Goal: Task Accomplishment & Management: Complete application form

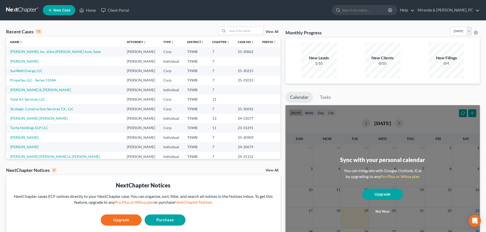
click at [106, 32] on div "Recent Cases 15 View All" at bounding box center [143, 32] width 274 height 10
click at [59, 54] on link "[PERSON_NAME], Inc. d/b/a [PERSON_NAME] Auto Sales" at bounding box center [55, 51] width 91 height 4
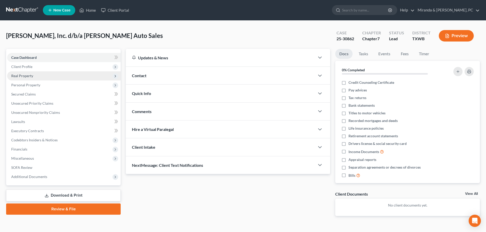
click at [28, 79] on span "Real Property" at bounding box center [63, 75] width 113 height 9
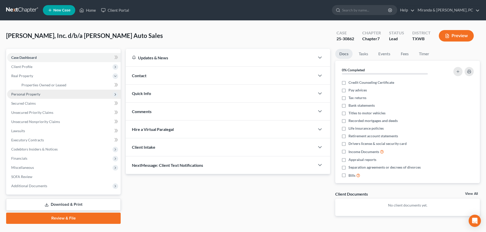
click at [30, 92] on span "Personal Property" at bounding box center [25, 94] width 29 height 4
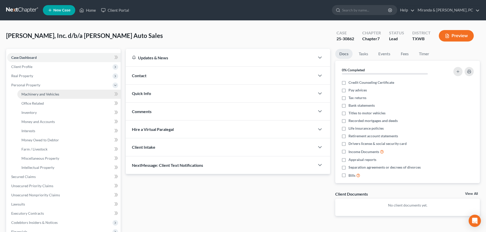
click at [39, 92] on span "Machinery and Vehicles" at bounding box center [40, 94] width 38 height 4
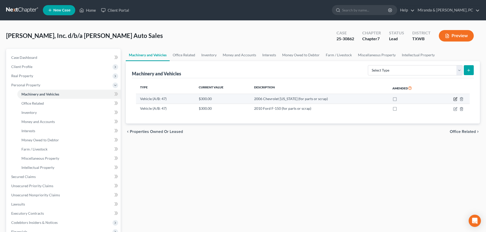
click at [455, 99] on icon "button" at bounding box center [455, 99] width 4 height 4
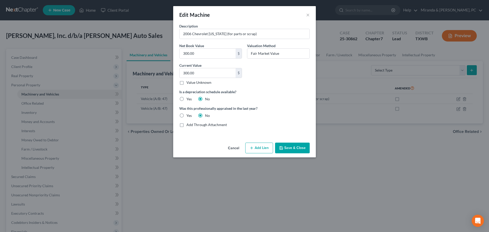
click at [294, 147] on button "Save & Close" at bounding box center [292, 148] width 35 height 11
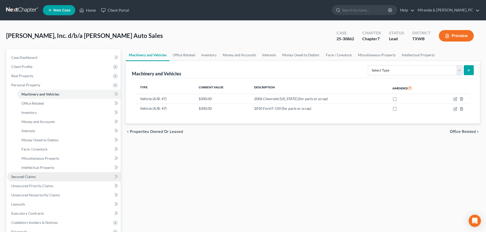
click at [27, 176] on span "Secured Claims" at bounding box center [23, 177] width 24 height 4
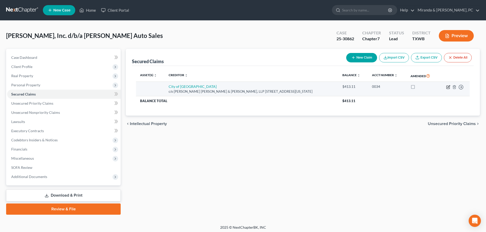
click at [447, 87] on icon "button" at bounding box center [448, 87] width 4 height 4
select select "45"
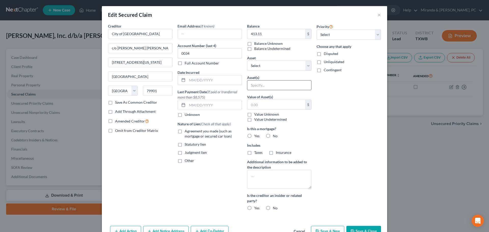
click at [267, 85] on input "text" at bounding box center [280, 86] width 64 height 10
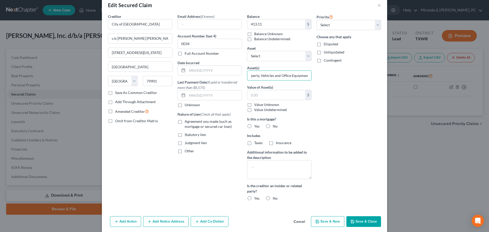
scroll to position [19, 0]
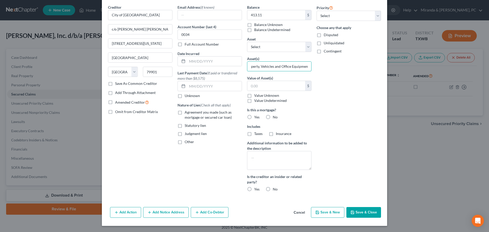
type input "Personal Property, Vehicles and Office Equipment"
click at [367, 215] on button "Save & Close" at bounding box center [364, 212] width 35 height 11
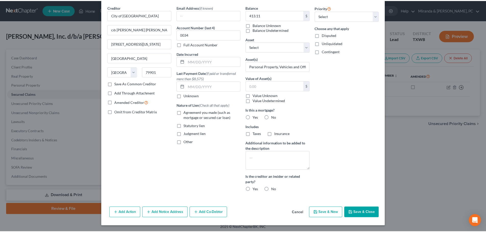
scroll to position [0, 0]
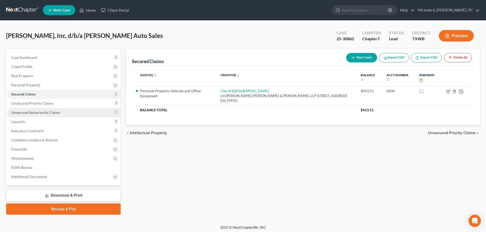
click at [45, 109] on link "Unsecured Nonpriority Claims" at bounding box center [63, 112] width 113 height 9
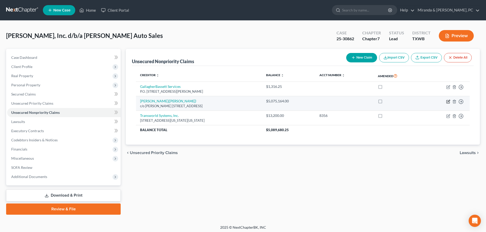
click at [446, 101] on icon "button" at bounding box center [447, 101] width 3 height 3
select select "45"
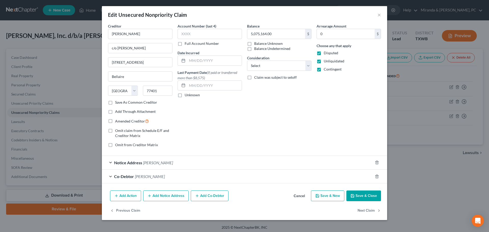
click at [324, 68] on label "Contingent" at bounding box center [333, 69] width 18 height 5
click at [326, 68] on input "Contingent" at bounding box center [327, 68] width 3 height 3
checkbox input "false"
click at [322, 92] on div "Arrearage Amount 0 $ Choose any that apply Disputed Unliquidated Contingent" at bounding box center [349, 87] width 70 height 128
click at [153, 50] on input "c/o [PERSON_NAME]" at bounding box center [140, 48] width 64 height 10
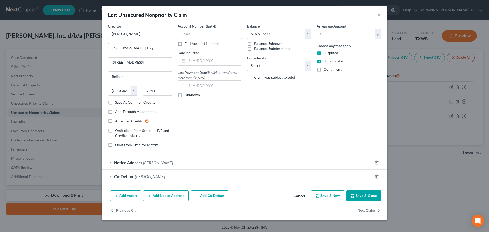
click at [215, 132] on div "Account Number (last 4) Full Account Number Date Incurred Last Payment Date (If…" at bounding box center [210, 87] width 70 height 128
click at [158, 49] on input "c/o [PERSON_NAME], Esq." at bounding box center [140, 48] width 64 height 10
type input "c/o [PERSON_NAME]"
click at [198, 61] on input "text" at bounding box center [214, 61] width 55 height 10
drag, startPoint x: 305, startPoint y: 124, endPoint x: 312, endPoint y: 133, distance: 11.5
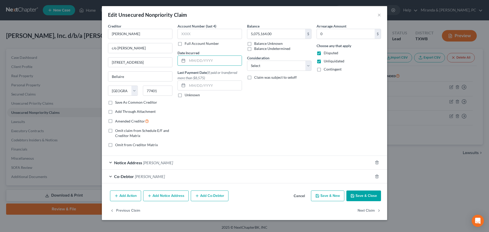
click at [305, 124] on div "Balance 5,075,164.00 $ Balance Unknown Balance Undetermined 5,075,164.00 $ Bala…" at bounding box center [280, 87] width 70 height 128
click at [367, 198] on button "Save & Close" at bounding box center [364, 196] width 35 height 11
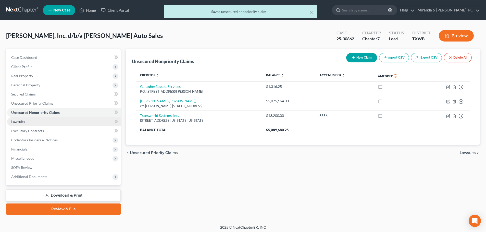
click at [25, 125] on link "Lawsuits" at bounding box center [63, 121] width 113 height 9
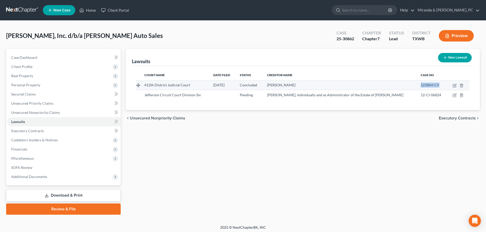
drag, startPoint x: 436, startPoint y: 84, endPoint x: 418, endPoint y: 84, distance: 18.4
click at [418, 84] on td "123864-CV" at bounding box center [431, 85] width 30 height 10
copy span "123864-CV"
click at [453, 95] on icon "button" at bounding box center [454, 95] width 4 height 4
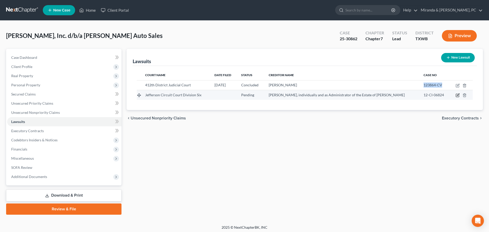
select select "18"
select select "0"
select select "3"
select select "18"
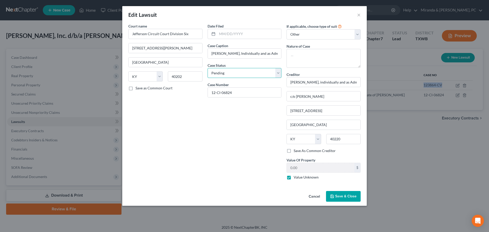
click at [231, 75] on select "Select Pending On Appeal Concluded" at bounding box center [245, 73] width 74 height 10
select select "2"
click at [208, 68] on select "Select Pending On Appeal Concluded" at bounding box center [245, 73] width 74 height 10
click at [222, 117] on div "Date Filed Case Caption [PERSON_NAME], Individually and as Administratrix of th…" at bounding box center [244, 103] width 79 height 161
click at [296, 59] on textarea at bounding box center [324, 58] width 74 height 19
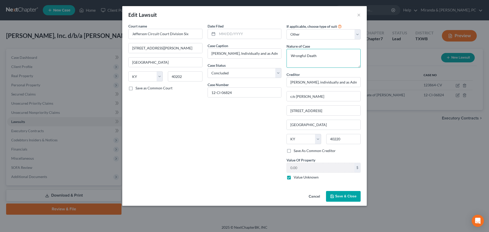
type textarea "Wrongful Death"
click at [350, 194] on span "Save & Close" at bounding box center [345, 196] width 21 height 4
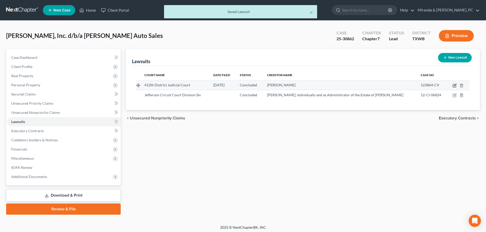
click at [456, 86] on icon "button" at bounding box center [453, 85] width 3 height 3
select select "45"
select select "2"
select select "3"
select select "45"
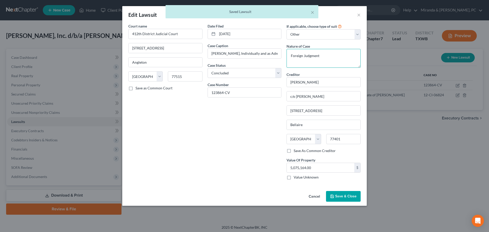
click at [291, 57] on textarea "Foreign Judgment" at bounding box center [324, 58] width 74 height 19
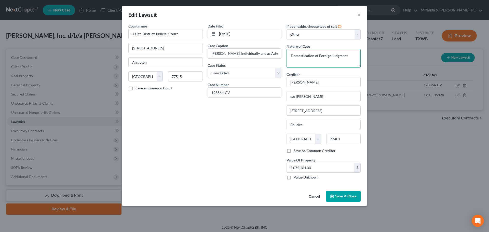
type textarea "Domestication of Foreign Judgment"
click at [354, 198] on span "Save & Close" at bounding box center [345, 196] width 21 height 4
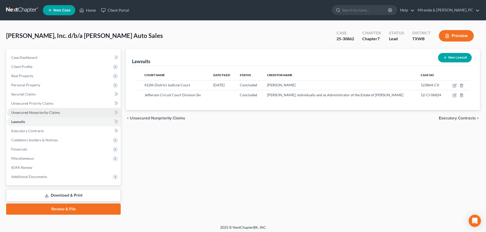
click at [37, 111] on span "Unsecured Nonpriority Claims" at bounding box center [35, 112] width 49 height 4
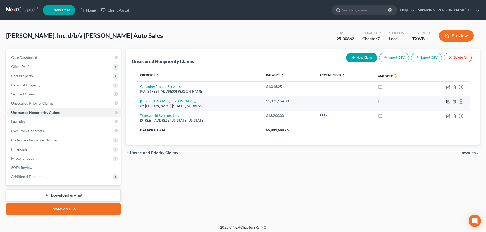
click at [449, 102] on icon "button" at bounding box center [448, 102] width 4 height 4
select select "45"
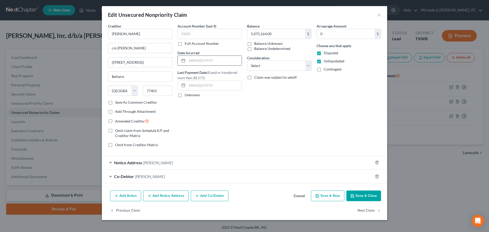
click at [202, 60] on input "text" at bounding box center [214, 61] width 55 height 10
type input "[DATE]"
click at [239, 124] on div "Account Number (last 4) Full Account Number Date Incurred [DATE] Last Payment D…" at bounding box center [210, 87] width 70 height 128
click at [363, 194] on button "Save & Close" at bounding box center [364, 196] width 35 height 11
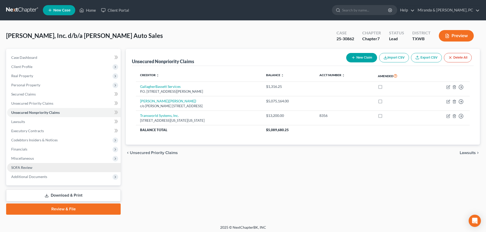
click at [25, 165] on span "SOFA Review" at bounding box center [21, 167] width 21 height 4
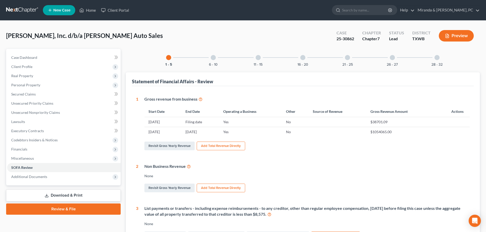
click at [259, 58] on div at bounding box center [257, 57] width 5 height 5
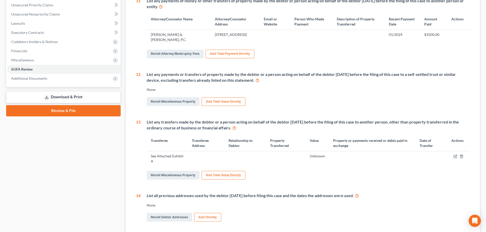
scroll to position [102, 0]
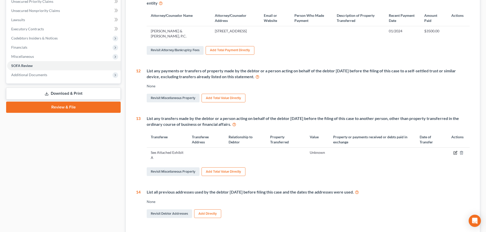
click at [455, 153] on icon "button" at bounding box center [455, 153] width 4 height 4
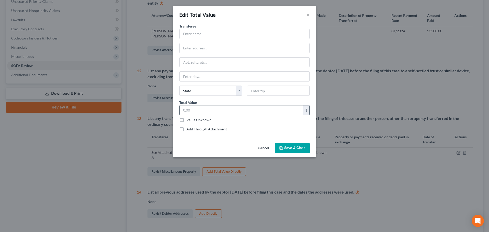
click at [202, 110] on input "text" at bounding box center [242, 111] width 124 height 10
click at [263, 147] on button "Cancel" at bounding box center [263, 149] width 19 height 10
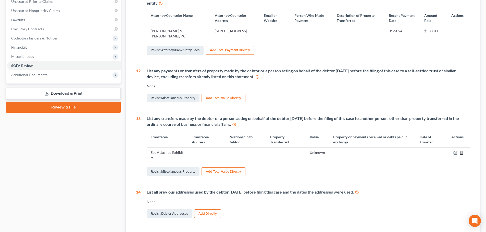
click at [461, 153] on line "button" at bounding box center [461, 153] width 0 height 1
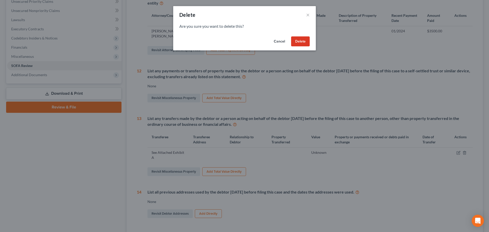
click at [301, 43] on button "Delete" at bounding box center [300, 41] width 19 height 10
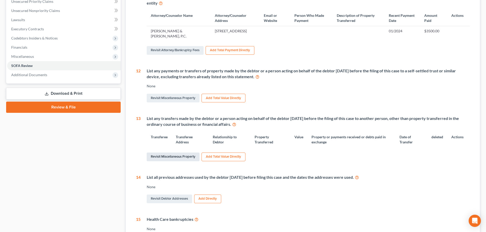
click at [178, 155] on link "Revisit Miscellaneous Property" at bounding box center [173, 157] width 53 height 9
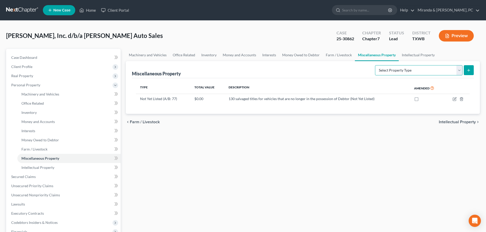
click at [410, 71] on select "Select Property Type Assigned for Creditor Benefit [DATE] (SOFA: 8) Assigned to…" at bounding box center [418, 70] width 87 height 10
select select "transferred"
click at [375, 65] on select "Select Property Type Assigned for Creditor Benefit [DATE] (SOFA: 8) Assigned to…" at bounding box center [418, 70] width 87 height 10
click at [467, 71] on icon "submit" at bounding box center [468, 70] width 4 height 4
select select "Ordinary ([DATE])"
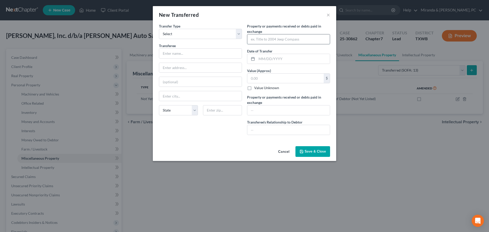
click at [269, 41] on input "text" at bounding box center [289, 39] width 83 height 10
drag, startPoint x: 261, startPoint y: 37, endPoint x: 279, endPoint y: 26, distance: 21.6
click at [279, 26] on span "Property or payments received or debts paid in exchange" at bounding box center [284, 29] width 74 height 10
click at [265, 41] on input "Used cavssde" at bounding box center [289, 39] width 83 height 10
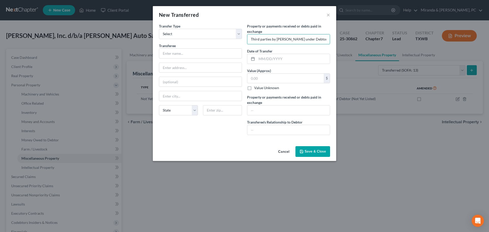
scroll to position [0, 31]
type input "Used to nrelated Third parties by [PERSON_NAME] under Debtor's sales license"
click at [262, 128] on input "text" at bounding box center [289, 130] width 83 height 10
type input "Insider"
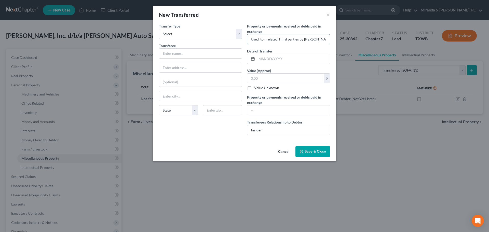
click at [262, 40] on input "Used to nrelated Third parties by [PERSON_NAME] under Debtor's sales license" at bounding box center [289, 39] width 83 height 10
click at [261, 40] on input "Used to nrelated Third parties by [PERSON_NAME] under Debtor's sales license" at bounding box center [289, 39] width 83 height 10
click at [276, 40] on input "Used Cars to nrelated Third parties by [PERSON_NAME] under [PERSON_NAME]'s sale…" at bounding box center [289, 39] width 83 height 10
click at [278, 39] on input "Used Cars to nrelated Third parties by [PERSON_NAME] under [PERSON_NAME]'s sale…" at bounding box center [289, 39] width 83 height 10
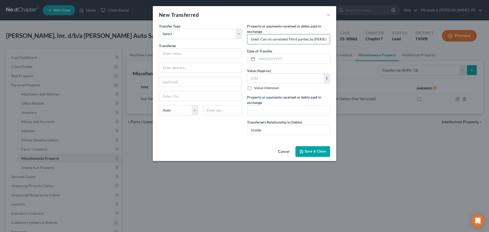
click at [254, 38] on input "Used Cars to unrelated Third parties by [PERSON_NAME] under [PERSON_NAME]'s sal…" at bounding box center [289, 39] width 83 height 10
click at [314, 40] on input "Sold Cars to unrelated Third parties by [PERSON_NAME] under Debtor's sales lice…" at bounding box center [289, 39] width 83 height 10
drag, startPoint x: 312, startPoint y: 40, endPoint x: 317, endPoint y: 41, distance: 5.3
click at [312, 39] on input "Sold Cars to unrelated Third parties by [PERSON_NAME] under Debtor's sales lice…" at bounding box center [289, 39] width 83 height 10
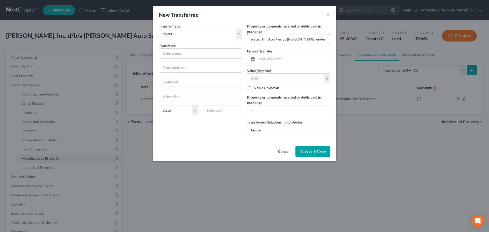
scroll to position [0, 34]
click at [298, 39] on input "Sold Cars to unrelated Third parties by [PERSON_NAME] under Debtor's sales lice…" at bounding box center [289, 39] width 83 height 10
click at [304, 40] on input "Sold Cars to unrelated Third parties by [PERSON_NAME] to under [PERSON_NAME]'s …" at bounding box center [289, 39] width 83 height 10
click at [307, 39] on input "Sold Cars to unrelated Third parties by [PERSON_NAME] to under [PERSON_NAME]'s …" at bounding box center [289, 39] width 83 height 10
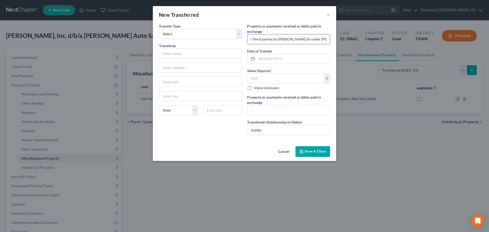
click at [298, 38] on input "Sold Cars to unrelated Third parties by [PERSON_NAME] to under [PERSON_NAME]'s …" at bounding box center [289, 39] width 83 height 10
type input "Sold Cars to unrelated Third parties by [PERSON_NAME] under Debtor's sales lice…"
click at [206, 56] on input "text" at bounding box center [200, 54] width 83 height 10
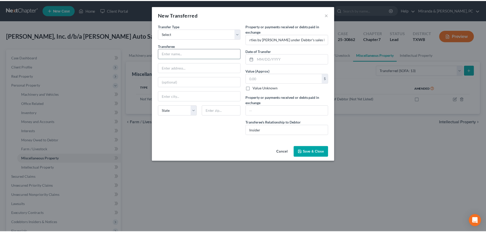
scroll to position [0, 0]
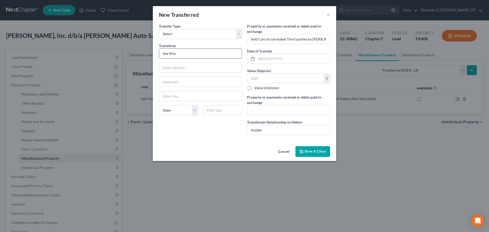
type input "See Attached Exhibit A"
click at [201, 132] on div "Transfer Type * Select Ordinary ([DATE]) [DATE] Transferee * See Attached Exhib…" at bounding box center [201, 81] width 88 height 116
click at [264, 78] on input "text" at bounding box center [286, 79] width 76 height 10
type input "75,900"
click at [220, 144] on div "Transfer Type * Select Ordinary ([DATE]) [DATE] Transferee * See Attached Exhib…" at bounding box center [245, 83] width 184 height 121
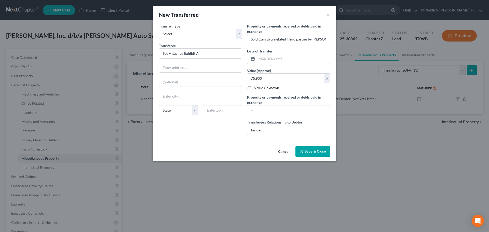
click at [237, 148] on div "Cancel Save & Close" at bounding box center [245, 152] width 184 height 17
click at [315, 151] on span "Save & Close" at bounding box center [315, 151] width 21 height 4
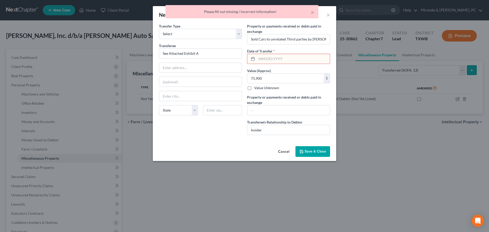
click at [267, 58] on input "text" at bounding box center [293, 59] width 73 height 10
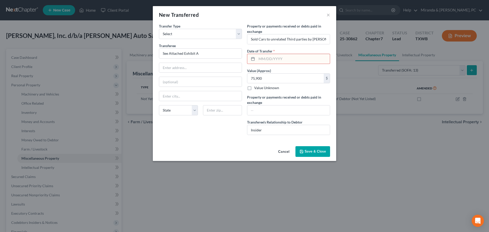
click at [265, 60] on input "text" at bounding box center [293, 59] width 73 height 10
type input "[DATE]"
click at [312, 153] on span "Save & Close" at bounding box center [315, 151] width 21 height 4
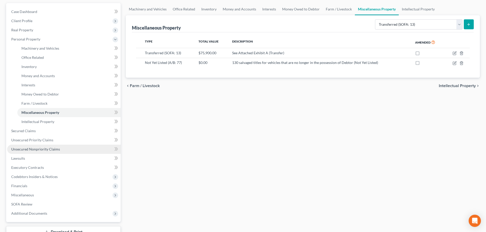
scroll to position [51, 0]
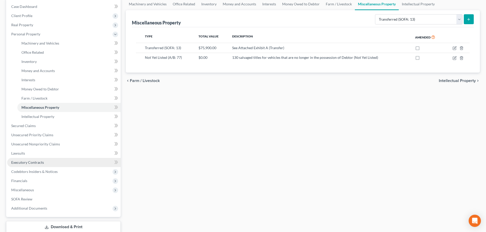
click at [36, 165] on link "Executory Contracts" at bounding box center [63, 162] width 113 height 9
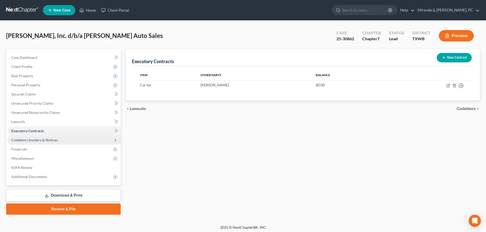
click at [49, 140] on span "Codebtors Insiders & Notices" at bounding box center [34, 140] width 46 height 4
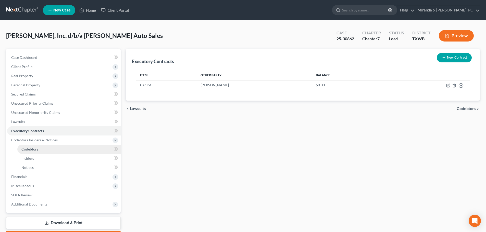
click at [38, 149] on link "Codebtors" at bounding box center [68, 149] width 103 height 9
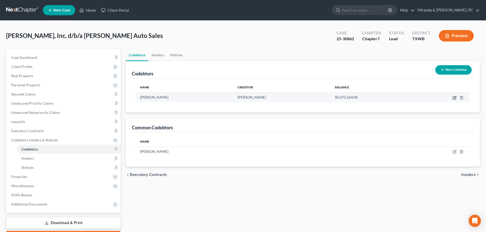
click at [455, 97] on icon "button" at bounding box center [454, 97] width 2 height 2
select select "0"
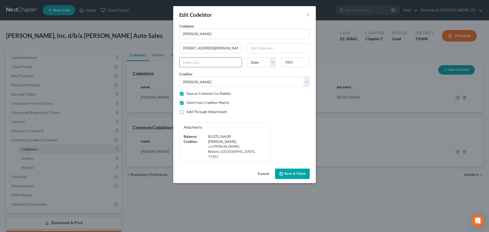
click at [228, 62] on input "text" at bounding box center [211, 63] width 62 height 10
type input "[GEOGRAPHIC_DATA]"
click at [289, 63] on input "7907" at bounding box center [295, 62] width 29 height 10
type input "79907"
click at [282, 107] on div "Codebtor * [PERSON_NAME] Codebtor * [PERSON_NAME] 567 [PERSON_NAME] [GEOGRAPHIC…" at bounding box center [245, 92] width 136 height 138
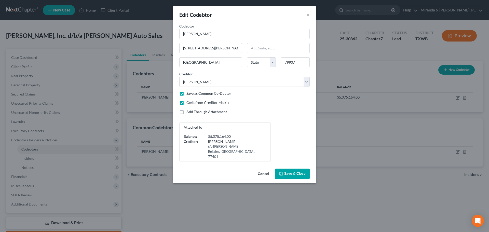
select select "45"
click at [291, 172] on span "Save & Close" at bounding box center [294, 174] width 21 height 4
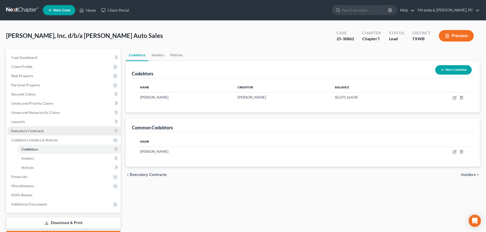
click at [30, 134] on link "Executory Contracts" at bounding box center [63, 130] width 113 height 9
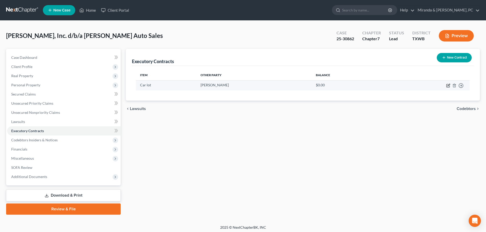
click at [449, 85] on icon "button" at bounding box center [448, 86] width 4 height 4
select select "2"
select select "45"
select select "0"
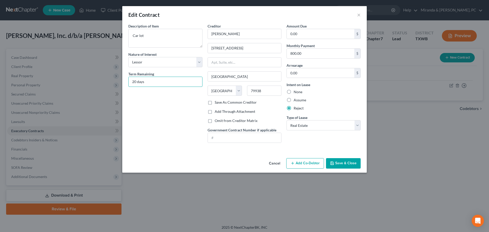
drag, startPoint x: 148, startPoint y: 84, endPoint x: 115, endPoint y: 87, distance: 32.5
click at [115, 87] on div "Edit Contract × Description of non-residential real property * Description of I…" at bounding box center [244, 116] width 489 height 232
type input "Month to Month"
click at [352, 165] on button "Save & Close" at bounding box center [343, 163] width 35 height 11
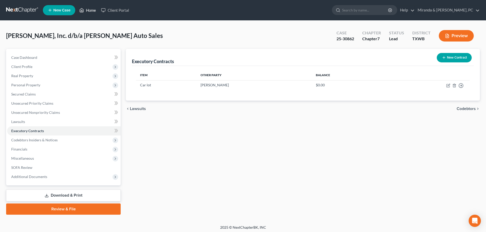
click at [85, 12] on link "Home" at bounding box center [88, 10] width 22 height 9
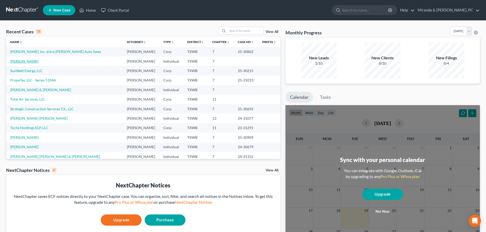
click at [31, 63] on link "[PERSON_NAME]" at bounding box center [24, 61] width 28 height 4
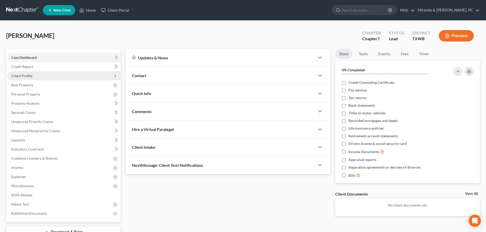
click at [21, 76] on span "Client Profile" at bounding box center [21, 76] width 21 height 4
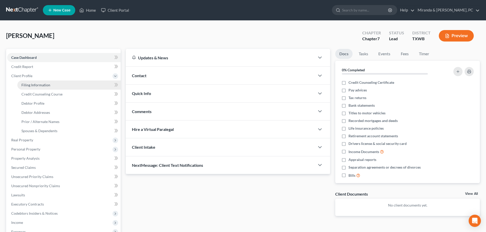
click at [34, 84] on span "Filing Information" at bounding box center [35, 85] width 29 height 4
select select "1"
select select "0"
select select "45"
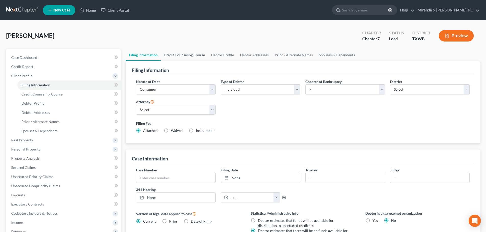
click at [180, 53] on link "Credit Counseling Course" at bounding box center [184, 55] width 47 height 12
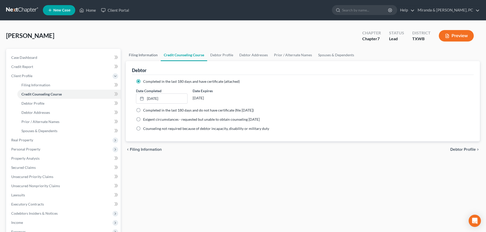
click at [150, 57] on link "Filing Information" at bounding box center [143, 55] width 35 height 12
select select "1"
select select "0"
select select "80"
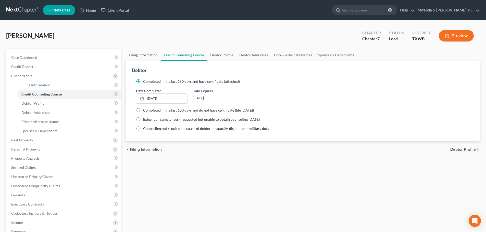
select select "0"
select select "45"
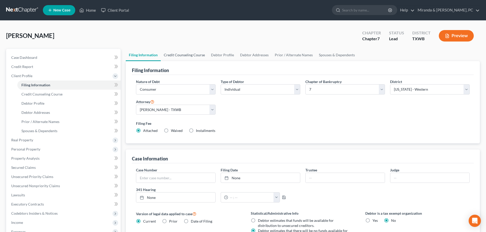
click at [168, 55] on link "Credit Counseling Course" at bounding box center [184, 55] width 47 height 12
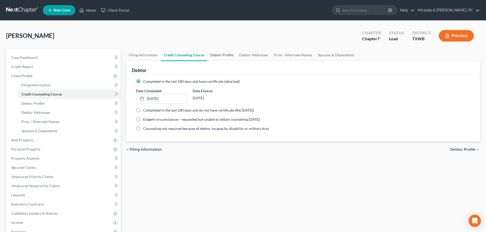
click at [218, 54] on link "Debtor Profile" at bounding box center [221, 55] width 29 height 12
select select "1"
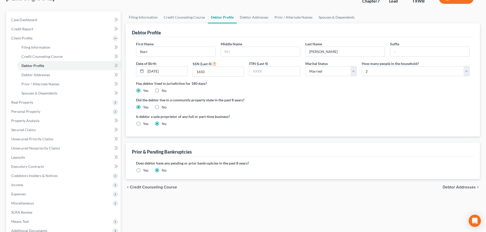
scroll to position [51, 0]
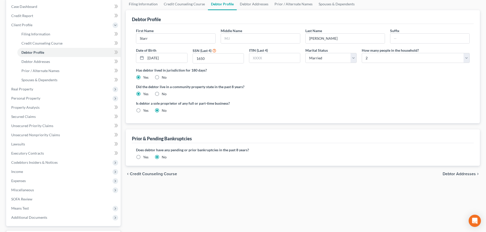
click at [144, 157] on label "Yes" at bounding box center [145, 157] width 5 height 5
click at [145, 157] on input "Yes" at bounding box center [146, 156] width 3 height 3
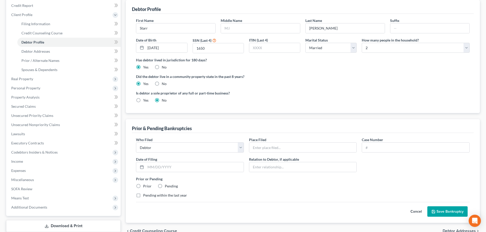
scroll to position [76, 0]
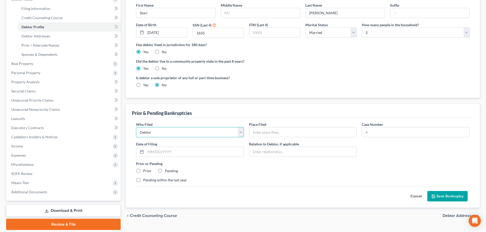
click at [198, 133] on select "Debtor Other" at bounding box center [190, 132] width 108 height 10
click at [136, 127] on select "Debtor Other" at bounding box center [190, 132] width 108 height 10
click at [267, 116] on div "Prior & Pending Bankruptcies" at bounding box center [303, 111] width 342 height 14
click at [181, 133] on select "Debtor Other" at bounding box center [190, 132] width 108 height 10
click at [136, 127] on select "Debtor Other" at bounding box center [190, 132] width 108 height 10
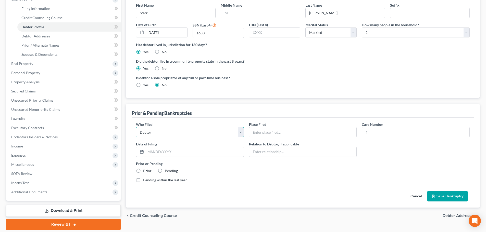
click at [179, 131] on select "Debtor Other" at bounding box center [190, 132] width 108 height 10
select select "other"
click at [136, 127] on select "Debtor Other" at bounding box center [190, 132] width 108 height 10
click at [242, 193] on div "Cancel Save Bankruptcy" at bounding box center [302, 194] width 333 height 15
click at [262, 132] on input "text" at bounding box center [302, 132] width 107 height 10
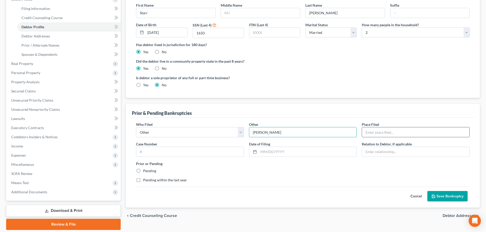
type input "[PERSON_NAME]"
click at [386, 134] on input "text" at bounding box center [415, 132] width 107 height 10
type input "[GEOGRAPHIC_DATA] of [US_STATE]"
click at [279, 152] on input "text" at bounding box center [307, 152] width 98 height 10
type input "[DATE]"
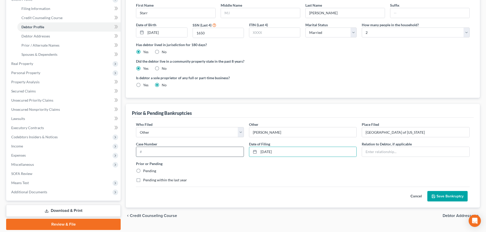
click at [164, 150] on input "text" at bounding box center [189, 152] width 107 height 10
type input "24-30679"
click at [378, 153] on input "text" at bounding box center [415, 152] width 107 height 10
type input "Spouse"
click at [347, 185] on div "Who Filed * Debtor Other Other * [PERSON_NAME] Place Filed * [GEOGRAPHIC_DATA] …" at bounding box center [302, 154] width 339 height 65
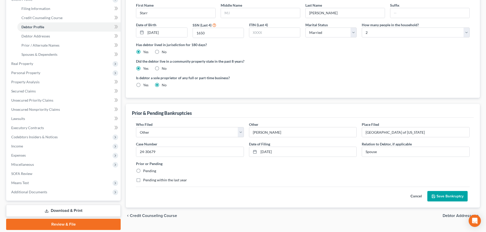
click at [448, 198] on button "Save Bankruptcy" at bounding box center [447, 196] width 40 height 11
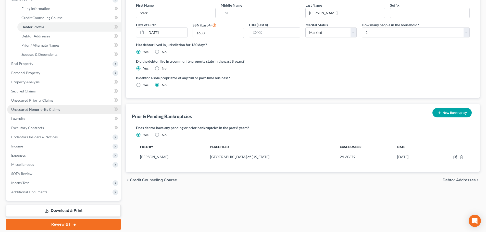
click at [43, 109] on span "Unsecured Nonpriority Claims" at bounding box center [35, 109] width 49 height 4
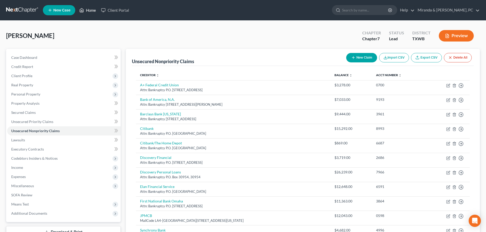
click at [84, 10] on icon at bounding box center [82, 10] width 4 height 4
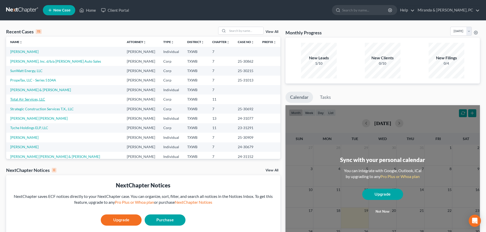
click at [26, 101] on link "Total Air Services, LLC" at bounding box center [27, 99] width 35 height 4
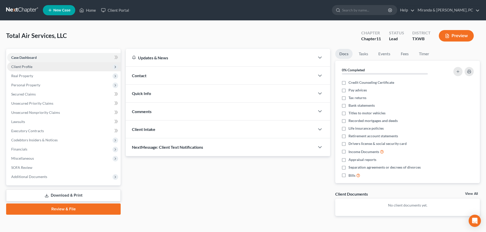
click at [25, 67] on span "Client Profile" at bounding box center [21, 66] width 21 height 4
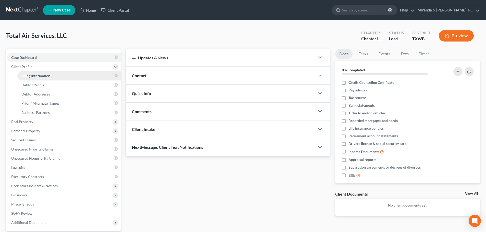
click at [36, 75] on span "Filing Information" at bounding box center [35, 76] width 29 height 4
select select "3"
select select "1"
select select "80"
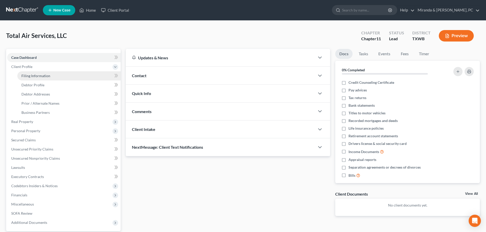
select select "0"
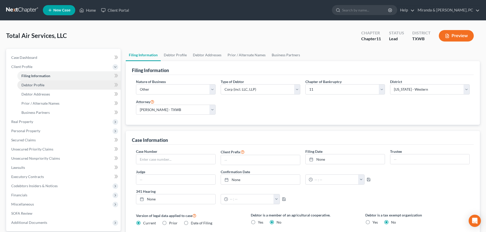
click at [30, 84] on span "Debtor Profile" at bounding box center [32, 85] width 23 height 4
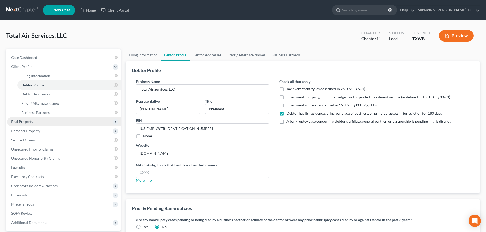
click at [20, 121] on span "Real Property" at bounding box center [22, 122] width 22 height 4
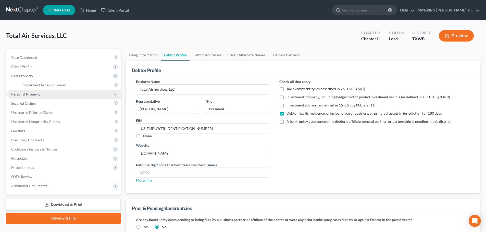
click at [25, 95] on span "Personal Property" at bounding box center [25, 94] width 29 height 4
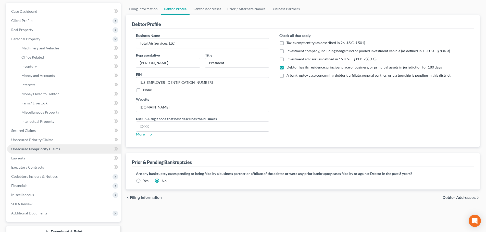
scroll to position [51, 0]
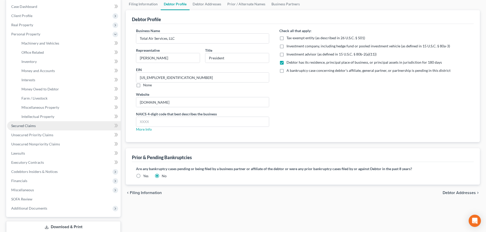
click at [29, 127] on span "Secured Claims" at bounding box center [23, 126] width 24 height 4
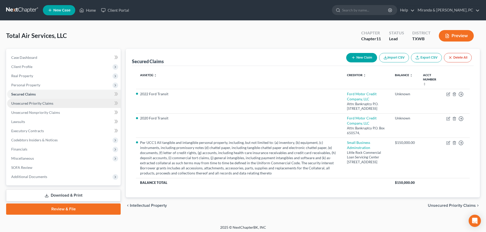
click at [31, 103] on span "Unsecured Priority Claims" at bounding box center [32, 103] width 42 height 4
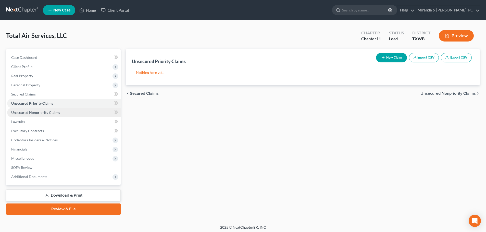
click at [34, 111] on span "Unsecured Nonpriority Claims" at bounding box center [35, 112] width 49 height 4
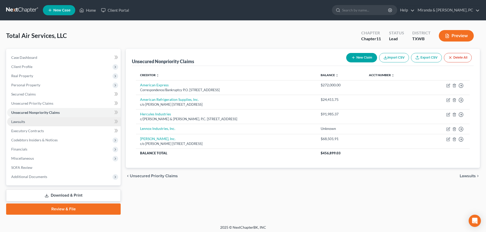
click at [15, 123] on span "Lawsuits" at bounding box center [18, 122] width 14 height 4
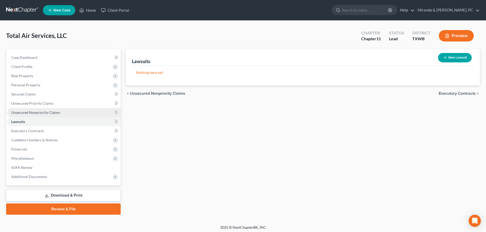
click at [34, 111] on span "Unsecured Nonpriority Claims" at bounding box center [35, 112] width 49 height 4
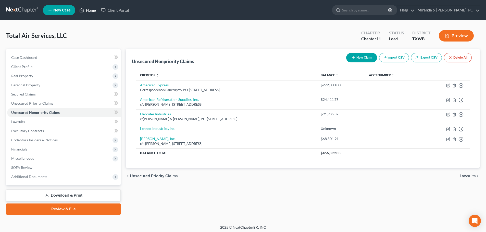
click at [87, 14] on link "Home" at bounding box center [88, 10] width 22 height 9
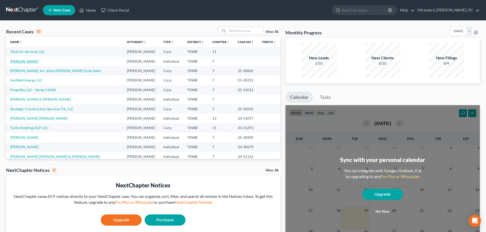
click at [23, 62] on link "[PERSON_NAME]" at bounding box center [24, 61] width 28 height 4
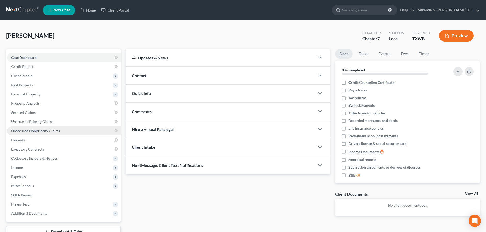
click at [27, 131] on span "Unsecured Nonpriority Claims" at bounding box center [35, 131] width 49 height 4
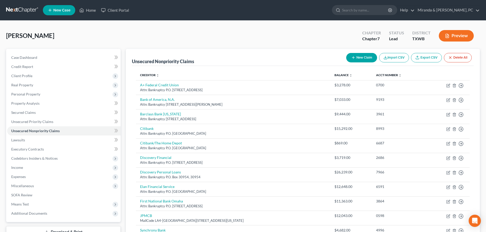
click at [353, 59] on icon "button" at bounding box center [353, 58] width 4 height 4
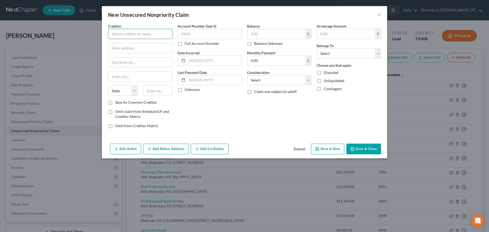
click at [139, 36] on input "text" at bounding box center [140, 34] width 64 height 10
type input "[PERSON_NAME] & [PERSON_NAME] Associates, Ltd."
click at [136, 48] on input "text" at bounding box center [140, 48] width 64 height 10
type input "[STREET_ADDRESS][PERSON_NAME]"
click at [151, 89] on input "text" at bounding box center [158, 91] width 30 height 10
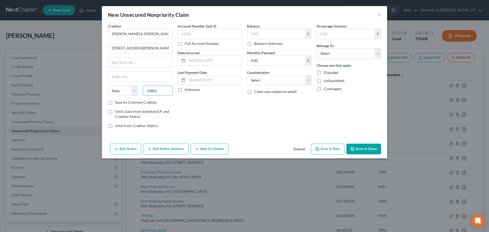
type input "19801"
type input "Wilmington"
select select "7"
click at [184, 114] on div "Account Number (last 4) Full Account Number Date Incurred Last Payment Date Unk…" at bounding box center [210, 77] width 70 height 109
click at [260, 34] on input "text" at bounding box center [277, 34] width 58 height 10
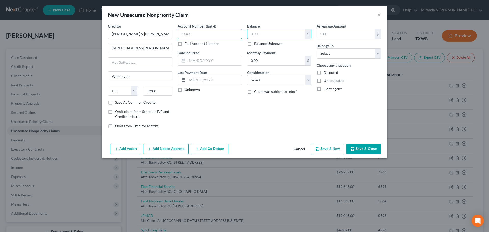
click at [214, 35] on input "text" at bounding box center [210, 34] width 64 height 10
type input "3961"
click at [256, 35] on input "text" at bounding box center [277, 34] width 58 height 10
type input "9,677.15"
click at [233, 121] on div "Account Number (last 4) 3961 Full Account Number Date Incurred Last Payment Dat…" at bounding box center [210, 77] width 70 height 109
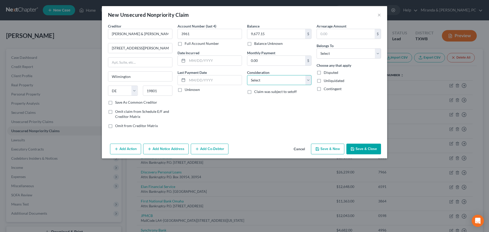
click at [274, 81] on select "Select Cable / Satellite Services Collection Agency Credit Card Debt Debt Couns…" at bounding box center [279, 80] width 64 height 10
click at [247, 75] on select "Select Cable / Satellite Services Collection Agency Credit Card Debt Debt Couns…" at bounding box center [279, 80] width 64 height 10
click at [283, 81] on select "Select Cable / Satellite Services Collection Agency Credit Card Debt Debt Couns…" at bounding box center [279, 80] width 64 height 10
select select "1"
click at [247, 75] on select "Select Cable / Satellite Services Collection Agency Credit Card Debt Debt Couns…" at bounding box center [279, 80] width 64 height 10
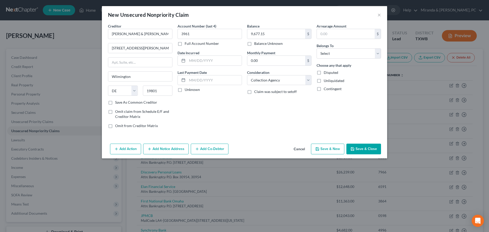
click at [259, 109] on div "Balance 9,677.15 $ Balance Unknown Balance Undetermined 9,677.15 $ Balance Unkn…" at bounding box center [280, 77] width 70 height 109
click at [358, 151] on button "Save & Close" at bounding box center [364, 149] width 35 height 11
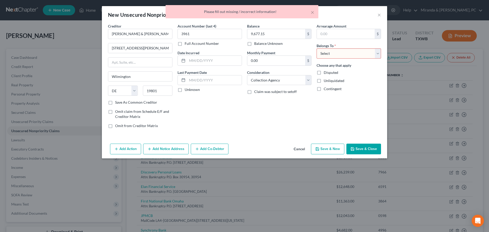
click at [351, 53] on select "Select Debtor 1 Only Debtor 2 Only Debtor 1 And Debtor 2 Only At Least One Of T…" at bounding box center [349, 53] width 64 height 10
select select "0"
click at [317, 48] on select "Select Debtor 1 Only Debtor 2 Only Debtor 1 And Debtor 2 Only At Least One Of T…" at bounding box center [349, 53] width 64 height 10
click at [266, 134] on div "Creditor * [PERSON_NAME] & [PERSON_NAME] Associates, Ltd. [STREET_ADDRESS][PERS…" at bounding box center [245, 82] width 286 height 118
click at [371, 150] on button "Save & Close" at bounding box center [364, 149] width 35 height 11
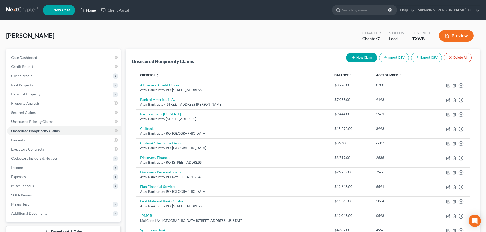
click at [92, 11] on link "Home" at bounding box center [88, 10] width 22 height 9
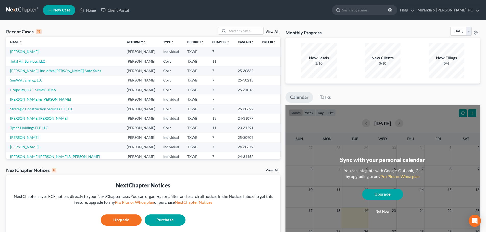
click at [24, 63] on link "Total Air Services, LLC" at bounding box center [27, 61] width 35 height 4
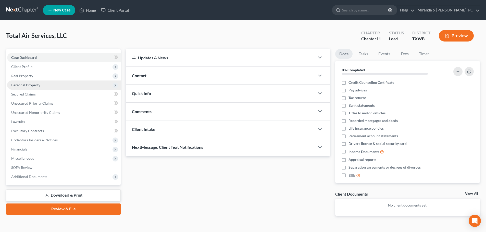
drag, startPoint x: 26, startPoint y: 83, endPoint x: 27, endPoint y: 86, distance: 2.6
click at [26, 83] on span "Personal Property" at bounding box center [25, 85] width 29 height 4
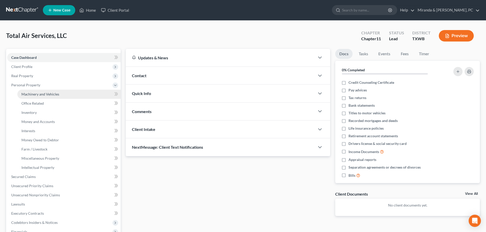
click at [38, 93] on span "Machinery and Vehicles" at bounding box center [40, 94] width 38 height 4
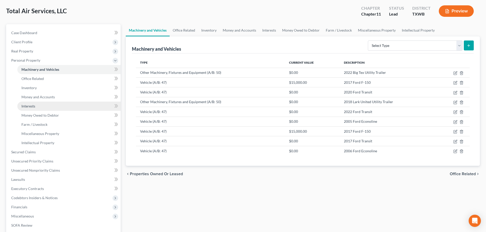
scroll to position [76, 0]
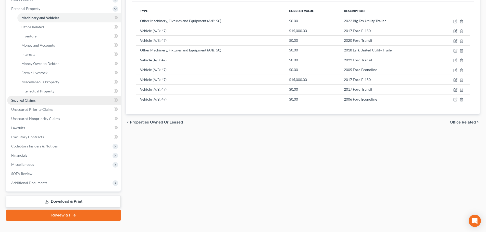
click at [31, 101] on span "Secured Claims" at bounding box center [23, 100] width 24 height 4
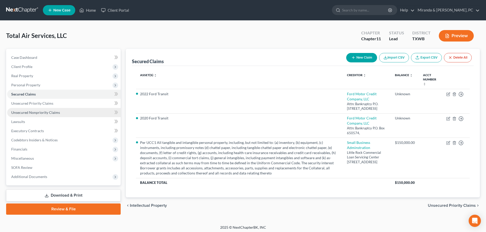
click at [46, 112] on span "Unsecured Nonpriority Claims" at bounding box center [35, 112] width 49 height 4
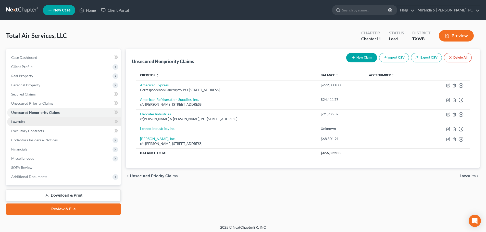
click at [19, 122] on span "Lawsuits" at bounding box center [18, 122] width 14 height 4
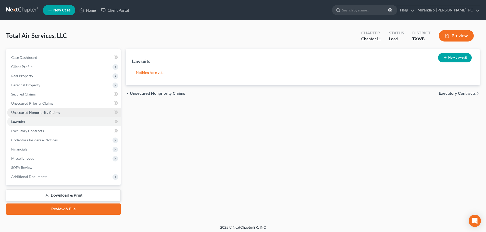
click at [24, 114] on span "Unsecured Nonpriority Claims" at bounding box center [35, 112] width 49 height 4
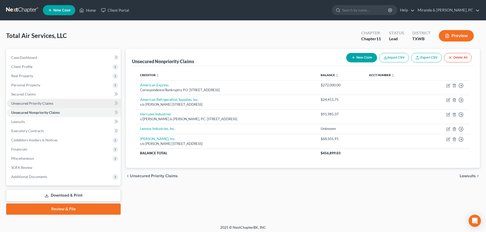
click at [35, 102] on span "Unsecured Priority Claims" at bounding box center [32, 103] width 42 height 4
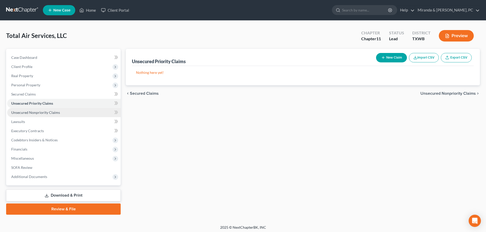
click at [40, 112] on span "Unsecured Nonpriority Claims" at bounding box center [35, 112] width 49 height 4
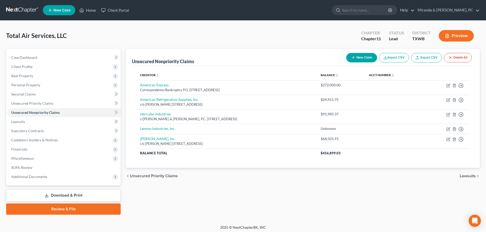
click at [361, 61] on button "New Claim" at bounding box center [361, 57] width 31 height 9
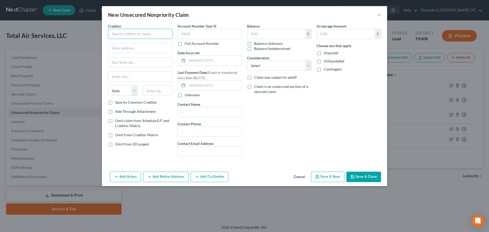
click at [140, 33] on input "text" at bounding box center [140, 34] width 64 height 10
type input "Federated Service Insurance Company"
click at [269, 35] on input "text" at bounding box center [277, 34] width 58 height 10
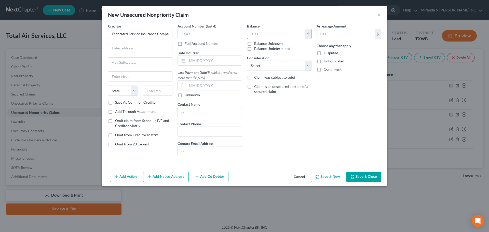
click at [260, 42] on label "Balance Unknown" at bounding box center [268, 43] width 29 height 5
click at [260, 42] on input "Balance Unknown" at bounding box center [257, 42] width 3 height 3
checkbox input "true"
type input "0.00"
click at [143, 50] on input "text" at bounding box center [140, 48] width 64 height 10
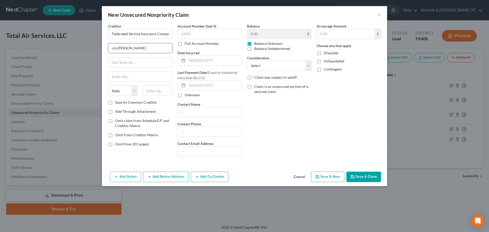
drag, startPoint x: 154, startPoint y: 47, endPoint x: 118, endPoint y: 46, distance: 36.2
click at [118, 46] on input "c/o [PERSON_NAME]" at bounding box center [140, 48] width 64 height 10
type input "c/o [PERSON_NAME]"
click at [123, 62] on input "text" at bounding box center [140, 63] width 64 height 10
type input "[STREET_ADDRESS]"
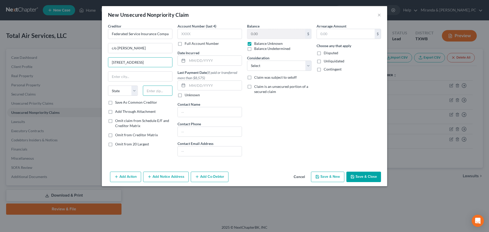
click at [161, 92] on input "text" at bounding box center [158, 91] width 30 height 10
type input "75201"
click at [319, 126] on div "Arrearage Amount $ Choose any that apply Disputed Unliquidated Contingent" at bounding box center [349, 91] width 70 height 137
type input "[GEOGRAPHIC_DATA]"
select select "45"
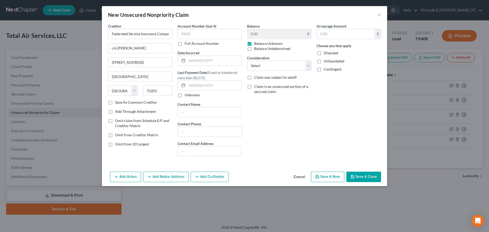
click at [331, 52] on span "Disputed" at bounding box center [331, 53] width 15 height 4
click at [329, 52] on input "Disputed" at bounding box center [327, 51] width 3 height 3
checkbox input "true"
drag, startPoint x: 331, startPoint y: 69, endPoint x: 332, endPoint y: 66, distance: 3.2
click at [331, 69] on span "Contingent" at bounding box center [333, 69] width 18 height 4
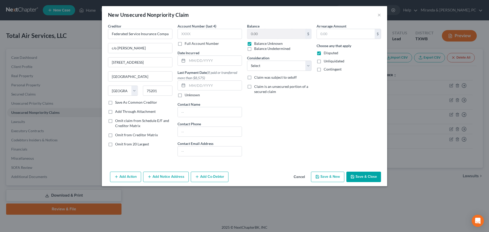
click at [324, 62] on label "Unliquidated" at bounding box center [334, 61] width 21 height 5
click at [326, 62] on input "Unliquidated" at bounding box center [327, 60] width 3 height 3
checkbox input "true"
click at [324, 70] on label "Contingent" at bounding box center [333, 69] width 18 height 5
click at [326, 70] on input "Contingent" at bounding box center [327, 68] width 3 height 3
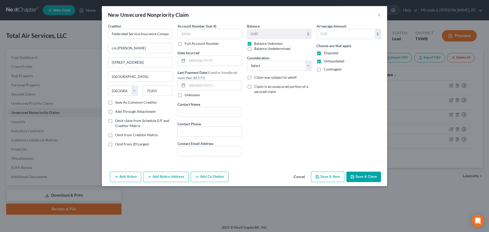
checkbox input "true"
click at [367, 180] on button "Save & Close" at bounding box center [364, 177] width 35 height 11
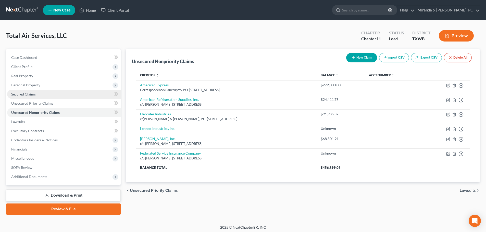
click at [23, 93] on span "Secured Claims" at bounding box center [23, 94] width 24 height 4
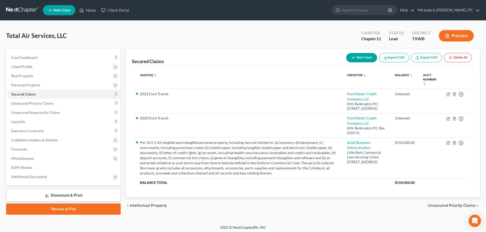
click at [352, 57] on icon "button" at bounding box center [353, 58] width 4 height 4
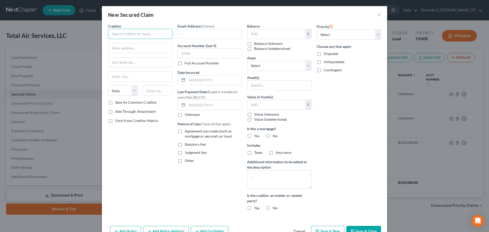
click at [143, 33] on input "text" at bounding box center [140, 34] width 64 height 10
type input "Bay First National Bank"
click at [133, 48] on input "text" at bounding box center [140, 48] width 64 height 10
type input "Attn: Bankruptcy"
click at [129, 62] on input "text" at bounding box center [140, 63] width 64 height 10
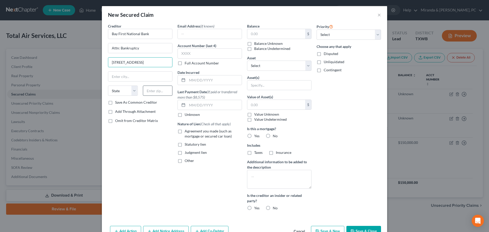
type input "[STREET_ADDRESS]"
click at [157, 90] on input "text" at bounding box center [158, 91] width 30 height 10
type input "33701"
click at [137, 141] on div "Creditor * Bay First National Bank Attn: Bankruptcy [STREET_ADDRESS][GEOGRAPHIC…" at bounding box center [141, 118] width 70 height 191
type input "[GEOGRAPHIC_DATA]"
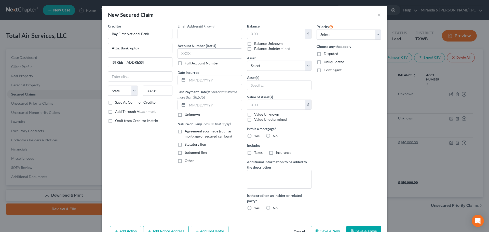
select select "9"
click at [185, 133] on label "Agreement you made (such as mortgage or secured car loan)" at bounding box center [213, 134] width 57 height 10
click at [187, 132] on input "Agreement you made (such as mortgage or secured car loan)" at bounding box center [188, 130] width 3 height 3
checkbox input "true"
click at [266, 32] on input "text" at bounding box center [277, 34] width 58 height 10
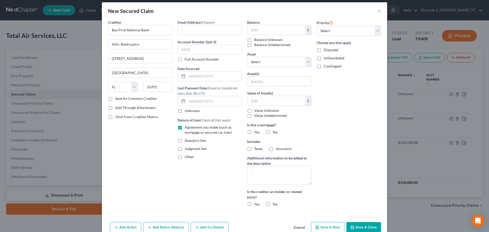
scroll to position [15, 0]
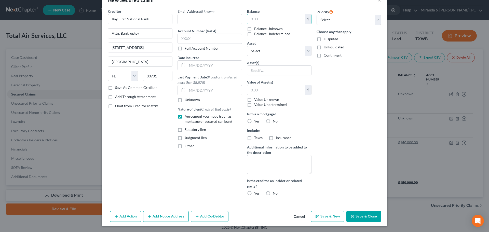
click at [303, 217] on button "Cancel" at bounding box center [299, 217] width 19 height 10
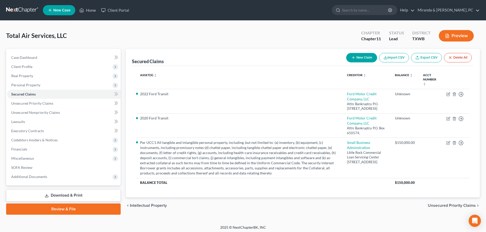
click at [364, 56] on button "New Claim" at bounding box center [361, 57] width 31 height 9
select select "0"
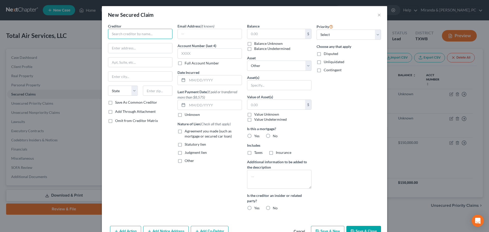
click at [131, 32] on input "text" at bounding box center [140, 34] width 64 height 10
type input "Idea 247, Inc."
click at [117, 49] on input "text" at bounding box center [140, 48] width 64 height 10
type input "Attn: Bankruptcy"
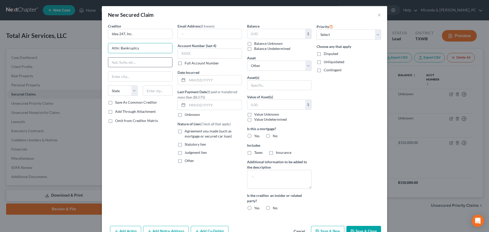
click at [115, 64] on input "text" at bounding box center [140, 63] width 64 height 10
type input "[STREET_ADDRESS]"
click at [155, 94] on input "text" at bounding box center [158, 91] width 30 height 10
type input "33131"
click at [134, 154] on div "Creditor * Idea 247, Inc. Attn: Bankruptcy [STREET_ADDRESS][GEOGRAPHIC_DATA][US…" at bounding box center [141, 118] width 70 height 191
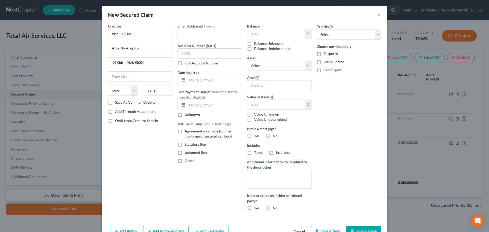
type input "[GEOGRAPHIC_DATA]"
select select "9"
click at [185, 133] on label "Agreement you made (such as mortgage or secured car loan)" at bounding box center [213, 134] width 57 height 10
click at [187, 132] on input "Agreement you made (such as mortgage or secured car loan)" at bounding box center [188, 130] width 3 height 3
checkbox input "true"
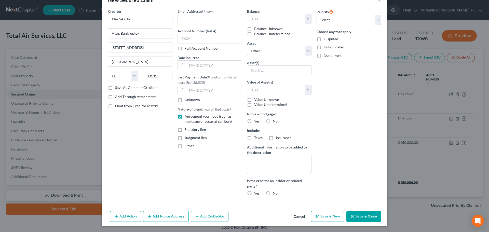
click at [360, 213] on button "Save & Close" at bounding box center [364, 216] width 35 height 11
select select
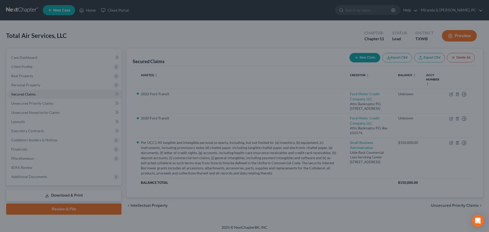
scroll to position [0, 0]
type input "0.00"
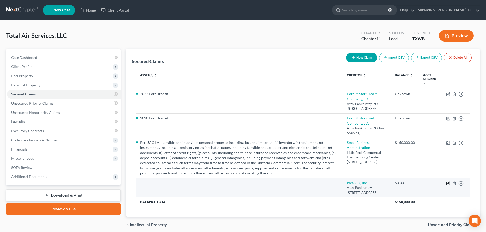
click at [447, 184] on icon "button" at bounding box center [448, 183] width 4 height 4
select select "9"
select select "0"
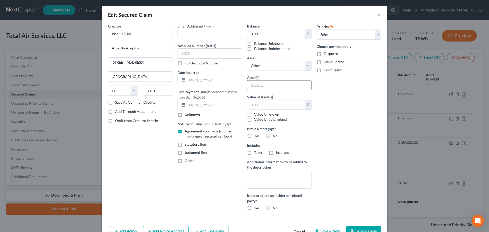
click at [258, 84] on input "text" at bounding box center [280, 86] width 64 height 10
paste input "This financing statement covers the following collateral: This financing statem…"
type input "This financing statement covers the following collateral: This financing statem…"
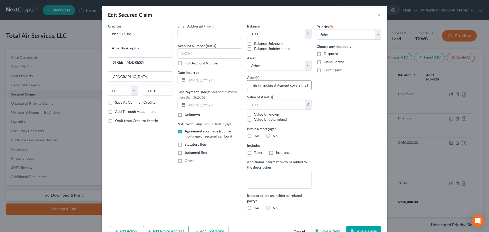
click at [267, 87] on input "This financing statement covers the following collateral: This financing statem…" at bounding box center [280, 86] width 64 height 10
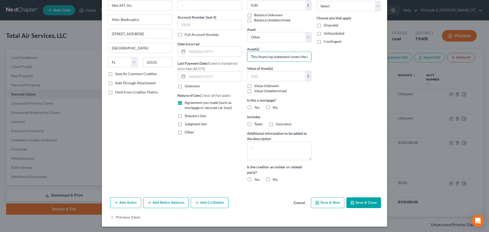
scroll to position [29, 0]
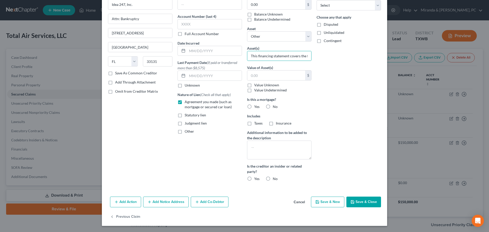
click at [357, 200] on button "Save & Close" at bounding box center [364, 202] width 35 height 11
select select
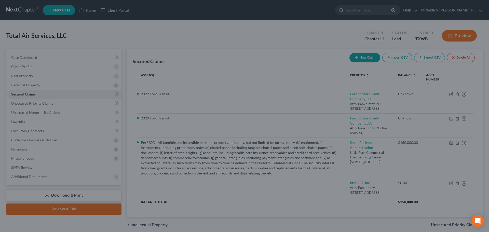
scroll to position [0, 0]
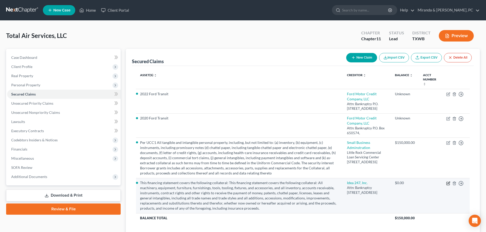
click at [448, 184] on icon "button" at bounding box center [448, 183] width 2 height 2
select select "9"
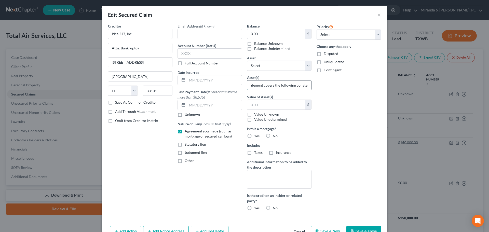
scroll to position [0, 126]
drag, startPoint x: 249, startPoint y: 86, endPoint x: 296, endPoint y: 88, distance: 46.7
click at [296, 88] on input "This financing statement covers the following collateral: This financing statem…" at bounding box center [280, 86] width 64 height 10
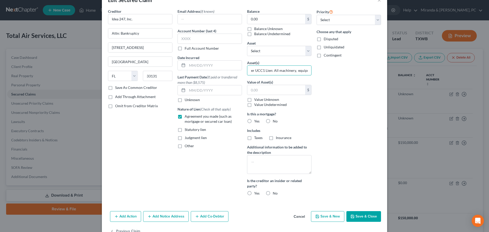
scroll to position [29, 0]
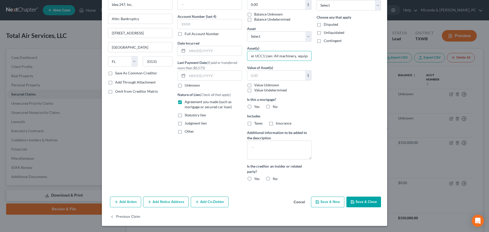
type input "Per UCC1 Lien: All machinery, equipment, furniture, furnishings, tools, tooling…"
click at [361, 202] on button "Save & Close" at bounding box center [364, 202] width 35 height 11
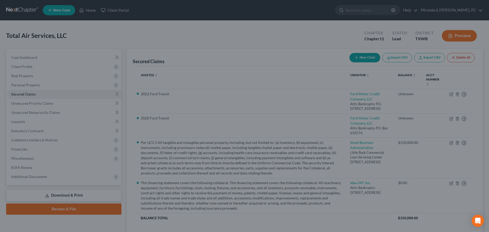
scroll to position [0, 0]
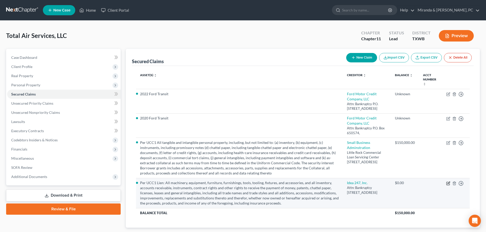
click at [447, 183] on icon "button" at bounding box center [448, 183] width 4 height 4
select select "9"
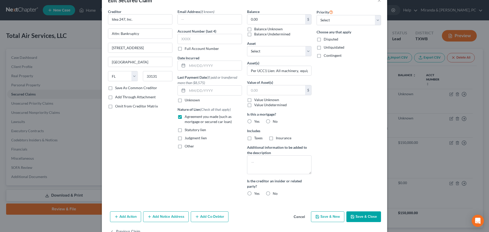
scroll to position [29, 0]
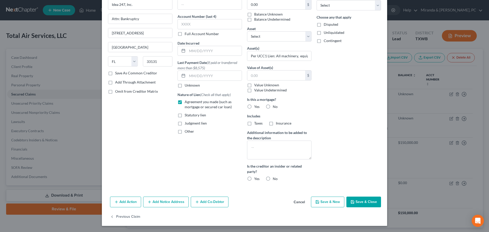
click at [359, 203] on button "Save & Close" at bounding box center [364, 202] width 35 height 11
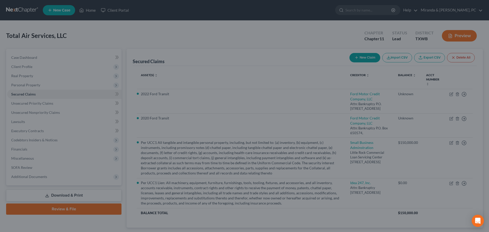
scroll to position [0, 0]
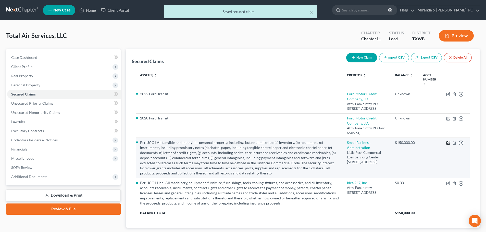
click at [447, 142] on icon "button" at bounding box center [448, 143] width 4 height 4
select select "2"
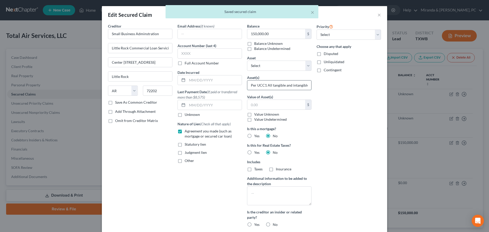
click at [265, 85] on input "Per UCC1 All tangible and intangible personal property, including, but not limi…" at bounding box center [280, 86] width 64 height 10
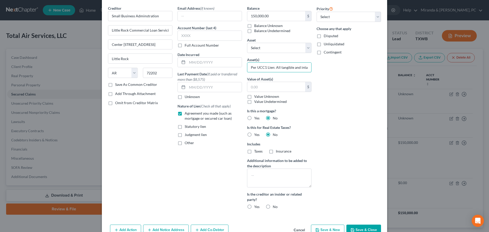
scroll to position [46, 0]
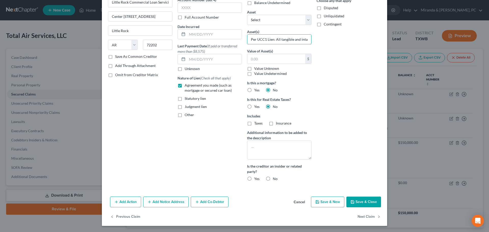
type input "Per UCC1 Lien: All tangible and intangible personal property, including, but no…"
click at [357, 205] on button "Save & Close" at bounding box center [364, 202] width 35 height 11
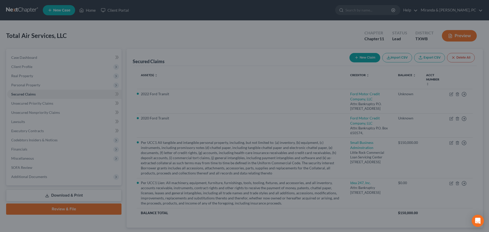
scroll to position [0, 0]
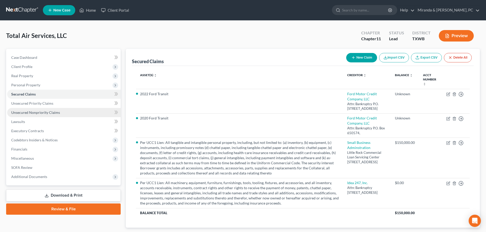
click at [37, 111] on span "Unsecured Nonpriority Claims" at bounding box center [35, 112] width 49 height 4
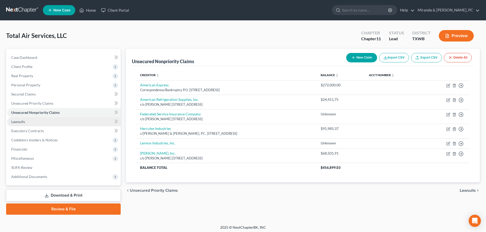
click at [27, 123] on link "Lawsuits" at bounding box center [63, 121] width 113 height 9
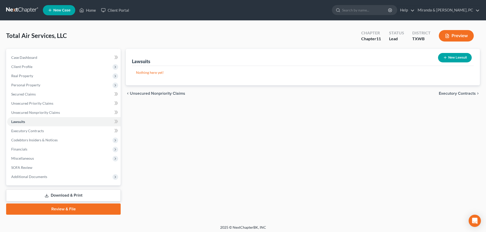
click at [216, 139] on div "Lawsuits New Lawsuit Nothing here yet! Court Name Date Filed Status Creditor Na…" at bounding box center [302, 132] width 359 height 166
drag, startPoint x: 178, startPoint y: 110, endPoint x: 231, endPoint y: 96, distance: 55.3
click at [179, 109] on div "Lawsuits New Lawsuit Nothing here yet! Court Name Date Filed Status Creditor Na…" at bounding box center [302, 132] width 359 height 166
click at [464, 58] on button "New Lawsuit" at bounding box center [455, 57] width 34 height 9
select select "0"
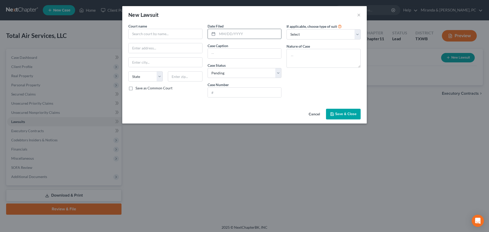
click at [232, 36] on input "text" at bounding box center [249, 34] width 64 height 10
type input "[DATE]"
click at [222, 55] on input "text" at bounding box center [245, 54] width 74 height 10
type input "Federated Service Insurance Company v. Total Air Services, LLC and Empire Roofi…"
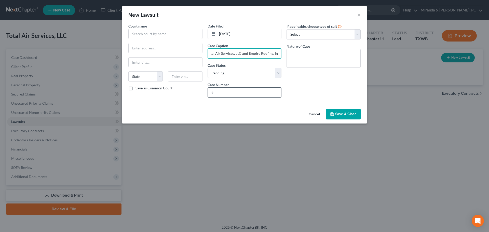
click at [224, 93] on input "text" at bounding box center [245, 93] width 74 height 10
type input "2024DCV0868"
click at [150, 33] on input "text" at bounding box center [165, 34] width 74 height 10
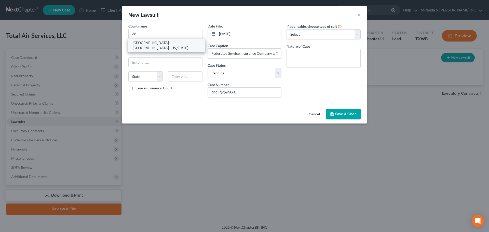
click at [151, 44] on div "[GEOGRAPHIC_DATA], [GEOGRAPHIC_DATA], [US_STATE]" at bounding box center [167, 45] width 69 height 10
type input "[GEOGRAPHIC_DATA], [GEOGRAPHIC_DATA], [US_STATE]"
type input "[STREET_ADDRESS]"
type input "[GEOGRAPHIC_DATA]"
select select "45"
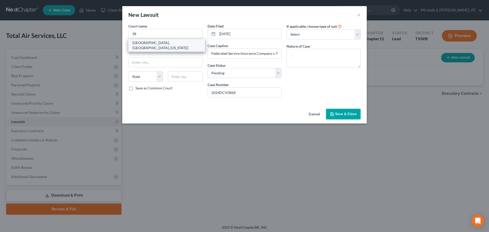
type input "79901"
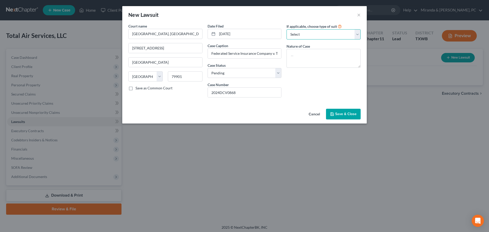
click at [313, 35] on select "Select Repossession Foreclosure Returns Other" at bounding box center [324, 34] width 74 height 10
select select "3"
click at [287, 29] on select "Select Repossession Foreclosure Returns Other" at bounding box center [324, 34] width 74 height 10
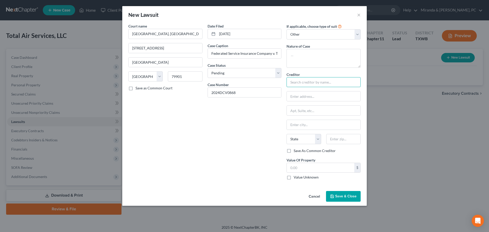
click at [301, 82] on input "text" at bounding box center [324, 82] width 74 height 10
type input "Federated Service Insurance Company"
click at [303, 97] on input "text" at bounding box center [324, 97] width 74 height 10
type input "c/o [PERSON_NAME]"
click at [304, 111] on input "text" at bounding box center [324, 111] width 74 height 10
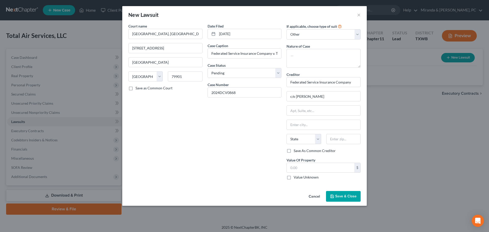
click at [307, 105] on div "Creditor * Federated Service Insurance Company c/o [PERSON_NAME] State [US_STAT…" at bounding box center [324, 110] width 74 height 76
click at [306, 108] on input "text" at bounding box center [324, 111] width 74 height 10
type input "[STREET_ADDRESS]"
click at [341, 140] on input "text" at bounding box center [344, 139] width 34 height 10
type input "75201"
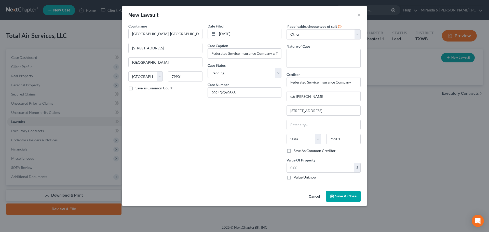
click at [260, 150] on div "Date Filed [DATE] Case Caption Federated Service Insurance Company v. Total Air…" at bounding box center [244, 103] width 79 height 161
type input "[GEOGRAPHIC_DATA]"
select select "45"
click at [294, 179] on label "Value Unknown" at bounding box center [306, 177] width 25 height 5
click at [296, 178] on input "Value Unknown" at bounding box center [297, 176] width 3 height 3
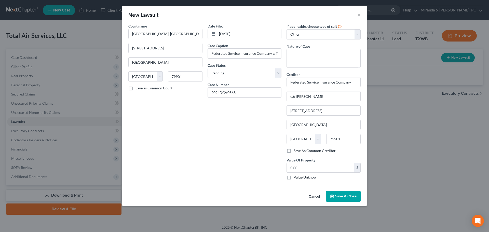
checkbox input "true"
type input "0.00"
click at [346, 197] on span "Save & Close" at bounding box center [345, 196] width 21 height 4
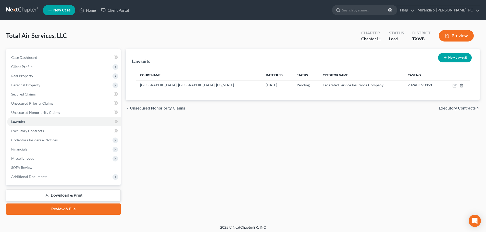
click at [464, 59] on button "New Lawsuit" at bounding box center [455, 57] width 34 height 9
select select "0"
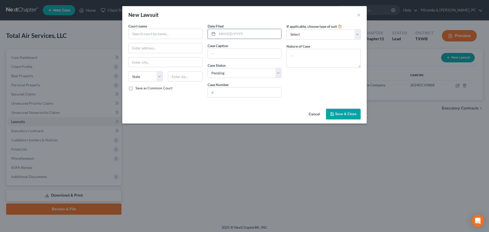
click at [231, 34] on input "text" at bounding box center [249, 34] width 64 height 10
type input "[DATE]"
click at [156, 36] on input "text" at bounding box center [165, 34] width 74 height 10
click at [154, 43] on div "171st District Court for [GEOGRAPHIC_DATA], [US_STATE]" at bounding box center [167, 45] width 69 height 10
type input "171st District Court for [GEOGRAPHIC_DATA], [US_STATE]"
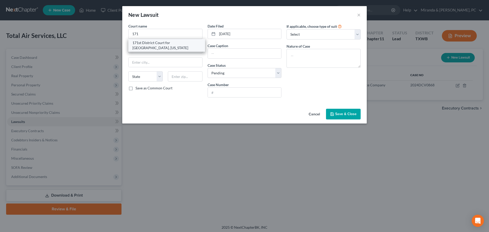
type input "[STREET_ADDRESS]"
type input "[GEOGRAPHIC_DATA]"
select select "45"
type input "79901"
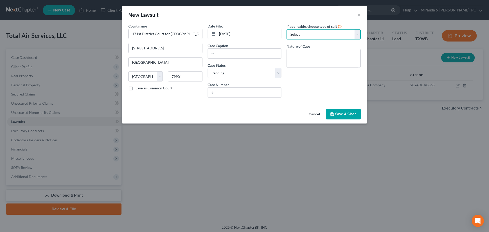
click at [300, 34] on select "Select Repossession Foreclosure Returns Other" at bounding box center [324, 34] width 74 height 10
select select "3"
click at [287, 29] on select "Select Repossession Foreclosure Returns Other" at bounding box center [324, 34] width 74 height 10
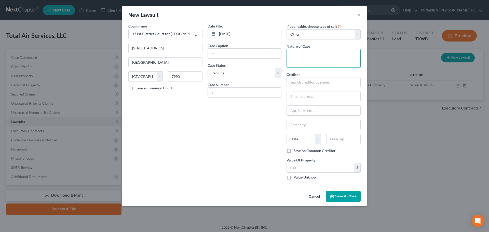
click at [306, 53] on textarea at bounding box center [324, 58] width 74 height 19
type textarea "Breach of Contract"
click at [213, 52] on input "text" at bounding box center [245, 54] width 74 height 10
type input "[PERSON_NAME], Inc. v Total Air Services, LLC d/b/a Total Air and [PERSON_NAME]"
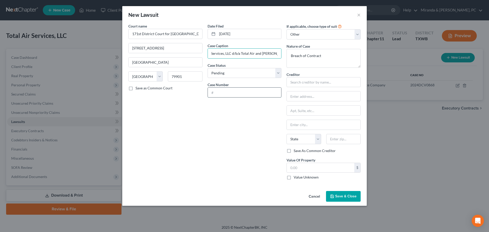
click at [243, 93] on input "text" at bounding box center [245, 93] width 74 height 10
type input "2024DCV4049"
click at [309, 81] on input "text" at bounding box center [324, 82] width 74 height 10
type input "[PERSON_NAME], Inc."
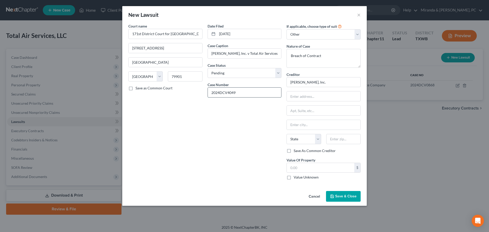
click at [230, 92] on input "2024DCV4049" at bounding box center [245, 93] width 74 height 10
click at [225, 75] on select "Select Pending On Appeal Concluded" at bounding box center [245, 73] width 74 height 10
select select "2"
click at [208, 68] on select "Select Pending On Appeal Concluded" at bounding box center [245, 73] width 74 height 10
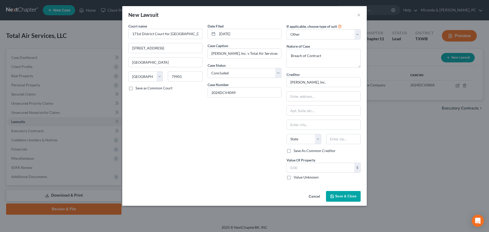
click at [227, 119] on div "Date Filed [DATE] Case Caption [PERSON_NAME], Inc. v Total Air Services, LLC d/…" at bounding box center [244, 103] width 79 height 161
click at [310, 98] on input "text" at bounding box center [324, 97] width 74 height 10
type input "c/o [PERSON_NAME]"
click at [297, 114] on input "text" at bounding box center [324, 111] width 74 height 10
click at [209, 140] on div "Date Filed [DATE] Case Caption [PERSON_NAME], Inc. v Total Air Services, LLC d/…" at bounding box center [244, 103] width 79 height 161
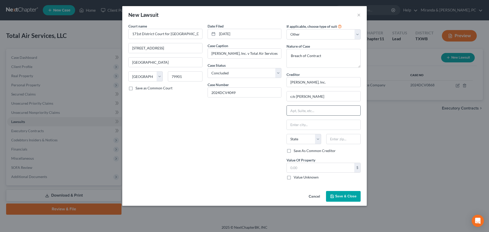
click at [314, 112] on input "text" at bounding box center [324, 111] width 74 height 10
type input "[STREET_ADDRESS]"
click at [347, 141] on input "text" at bounding box center [344, 139] width 34 height 10
type input "78738"
click at [244, 148] on div "Date Filed [DATE] Case Caption [PERSON_NAME], Inc. v Total Air Services, LLC d/…" at bounding box center [244, 103] width 79 height 161
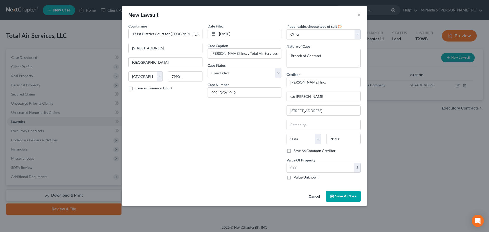
type input "Austin"
select select "45"
click at [307, 167] on input "text" at bounding box center [321, 168] width 68 height 10
click at [354, 197] on span "Save & Close" at bounding box center [345, 196] width 21 height 4
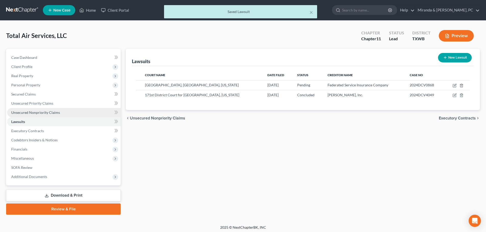
click at [38, 110] on span "Unsecured Nonpriority Claims" at bounding box center [35, 112] width 49 height 4
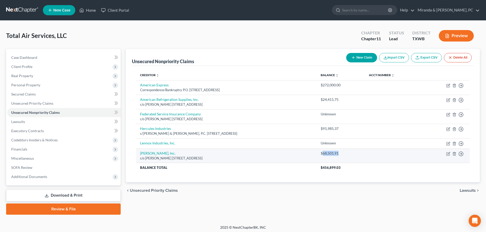
drag, startPoint x: 341, startPoint y: 155, endPoint x: 325, endPoint y: 155, distance: 16.1
click at [325, 155] on div "$68,501.91" at bounding box center [340, 153] width 40 height 5
copy div "68,501.91"
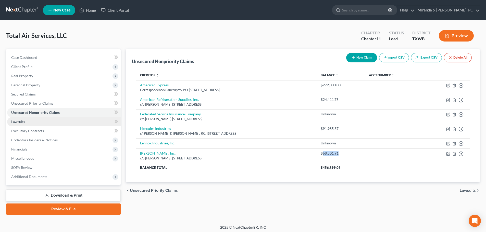
click at [21, 124] on link "Lawsuits" at bounding box center [63, 121] width 113 height 9
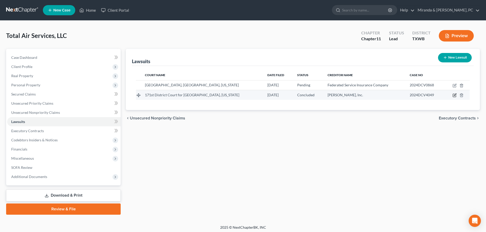
click at [455, 95] on icon "button" at bounding box center [454, 95] width 4 height 4
select select "45"
select select "2"
select select "3"
select select "45"
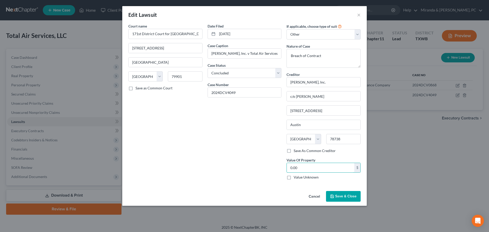
paste input "68,501.91"
type input "68,501.91"
click at [345, 196] on span "Save & Close" at bounding box center [345, 196] width 21 height 4
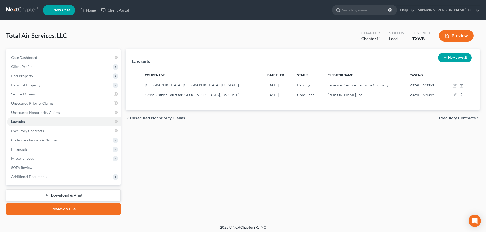
click at [464, 56] on button "New Lawsuit" at bounding box center [455, 57] width 34 height 9
select select "0"
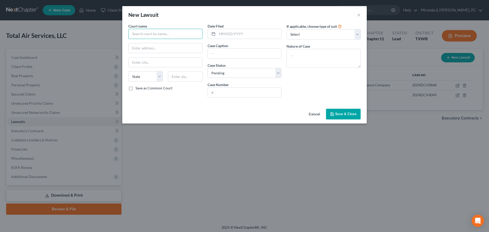
click at [148, 31] on input "text" at bounding box center [165, 34] width 74 height 10
click at [156, 42] on div "[GEOGRAPHIC_DATA], [GEOGRAPHIC_DATA], [US_STATE]" at bounding box center [167, 45] width 69 height 10
type input "[GEOGRAPHIC_DATA], [GEOGRAPHIC_DATA], [US_STATE]"
type input "[STREET_ADDRESS]"
type input "[GEOGRAPHIC_DATA]"
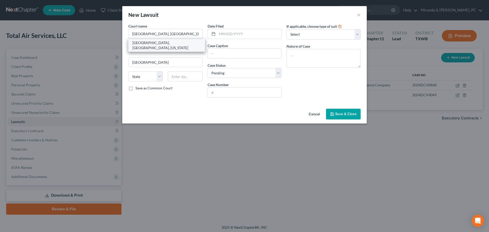
select select "45"
type input "79901"
click at [215, 33] on rect at bounding box center [213, 34] width 3 height 3
click at [223, 34] on input "text" at bounding box center [249, 34] width 64 height 10
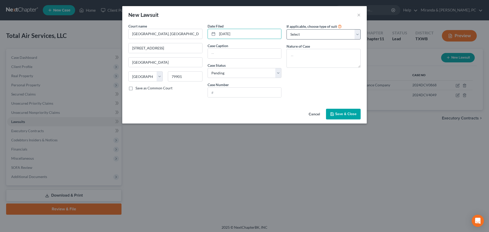
type input "[DATE]"
click at [315, 36] on select "Select Repossession Foreclosure Returns Other" at bounding box center [324, 34] width 74 height 10
select select "3"
click at [287, 29] on select "Select Repossession Foreclosure Returns Other" at bounding box center [324, 34] width 74 height 10
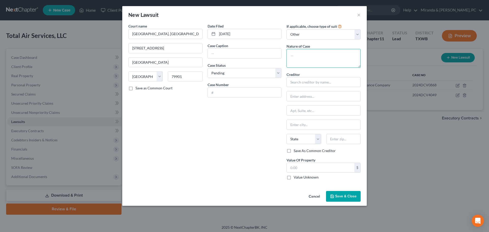
click at [304, 56] on textarea at bounding box center [324, 58] width 74 height 19
type textarea "Deceptive Trade Practices"
click at [223, 93] on input "text" at bounding box center [245, 93] width 74 height 10
type input "2023DCV2044"
click at [223, 55] on input "text" at bounding box center [245, 54] width 74 height 10
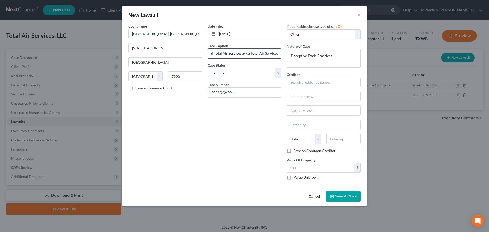
scroll to position [0, 93]
type input "American Express National Bank vs. [PERSON_NAME] and Total Air Services a/k/a T…"
click at [310, 81] on input "text" at bounding box center [324, 82] width 74 height 10
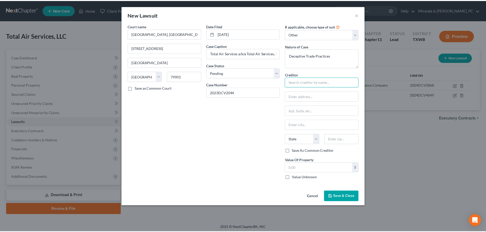
scroll to position [0, 0]
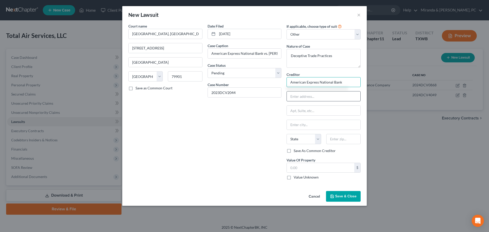
type input "American Express National Bank"
click at [307, 98] on input "text" at bounding box center [324, 97] width 74 height 10
drag, startPoint x: 321, startPoint y: 97, endPoint x: 297, endPoint y: 98, distance: 24.5
click at [297, 98] on input "c/o [PERSON_NAME]" at bounding box center [324, 97] width 74 height 10
type input "c/o [PERSON_NAME]"
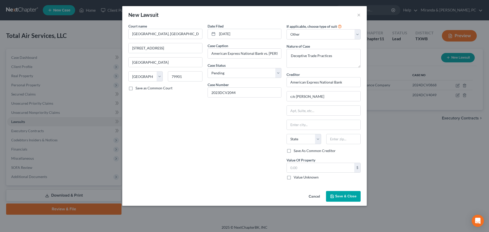
click at [208, 125] on div "Date Filed [DATE] Case Caption American Express National Bank vs. [PERSON_NAME]…" at bounding box center [244, 103] width 79 height 161
click at [306, 112] on input "text" at bounding box center [324, 111] width 74 height 10
type input "[STREET_ADDRESS]"
click at [341, 144] on div "State [US_STATE] AK AR AZ CA CO CT DE DC [GEOGRAPHIC_DATA] [GEOGRAPHIC_DATA] GU…" at bounding box center [323, 141] width 79 height 14
click at [343, 139] on input "text" at bounding box center [344, 139] width 34 height 10
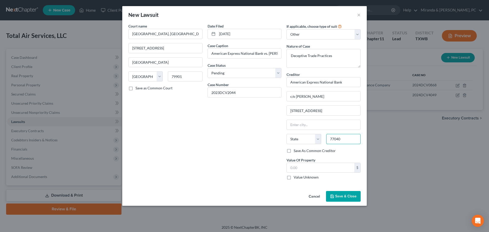
type input "77040"
click at [247, 139] on div "Date Filed [DATE] Case Caption American Express National Bank vs. [PERSON_NAME]…" at bounding box center [244, 103] width 79 height 161
type input "[GEOGRAPHIC_DATA]"
select select "45"
drag, startPoint x: 349, startPoint y: 198, endPoint x: 244, endPoint y: 173, distance: 107.5
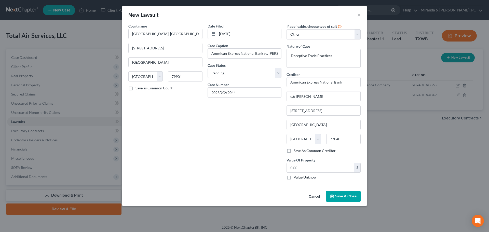
click at [244, 173] on div "New Lawsuit × Court name * [GEOGRAPHIC_DATA], [GEOGRAPHIC_DATA], [US_STATE] [GE…" at bounding box center [244, 106] width 245 height 200
click at [294, 178] on label "Value Unknown" at bounding box center [306, 177] width 25 height 5
click at [296, 178] on input "Value Unknown" at bounding box center [297, 176] width 3 height 3
checkbox input "true"
type input "0.00"
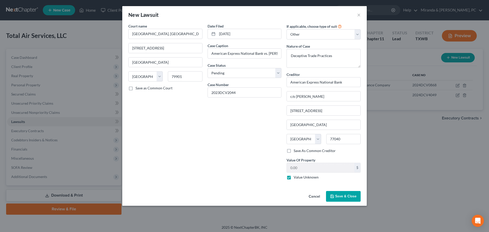
click at [347, 195] on span "Save & Close" at bounding box center [345, 196] width 21 height 4
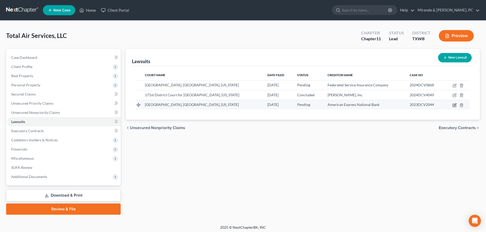
click at [455, 105] on icon "button" at bounding box center [454, 105] width 4 height 4
select select "45"
select select "0"
select select "3"
select select "45"
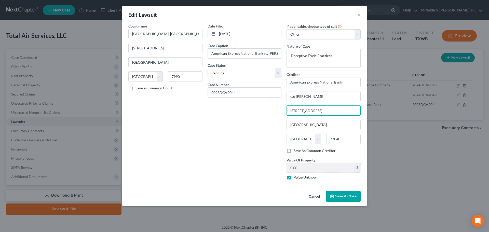
drag, startPoint x: 338, startPoint y: 109, endPoint x: 279, endPoint y: 111, distance: 58.7
click at [279, 111] on div "Court name * [GEOGRAPHIC_DATA], [GEOGRAPHIC_DATA], [US_STATE] [GEOGRAPHIC_DATA]…" at bounding box center [245, 103] width 238 height 161
drag, startPoint x: 326, startPoint y: 97, endPoint x: 284, endPoint y: 97, distance: 41.8
click at [284, 97] on div "Court name * [GEOGRAPHIC_DATA], [GEOGRAPHIC_DATA], [US_STATE] [GEOGRAPHIC_DATA]…" at bounding box center [245, 103] width 238 height 161
click at [343, 195] on span "Save & Close" at bounding box center [345, 196] width 21 height 4
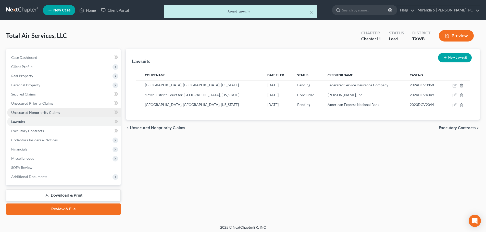
click at [39, 115] on link "Unsecured Nonpriority Claims" at bounding box center [63, 112] width 113 height 9
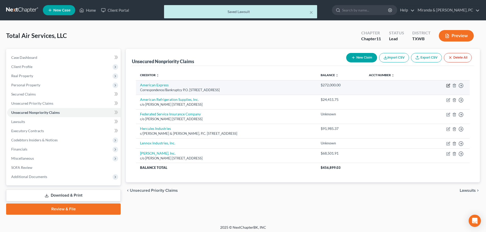
click at [447, 85] on icon "button" at bounding box center [448, 86] width 4 height 4
select select "45"
select select "2"
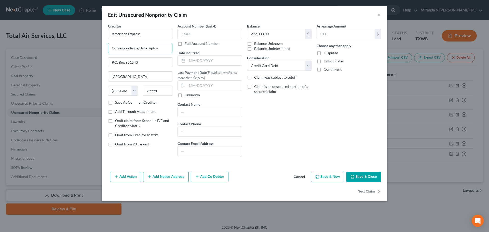
drag, startPoint x: 154, startPoint y: 48, endPoint x: 77, endPoint y: 48, distance: 76.5
click at [77, 48] on div "Edit Unsecured Nonpriority Claim × Creditor * American Express Correspondence/B…" at bounding box center [244, 116] width 489 height 232
paste input "c/o [PERSON_NAME]"
type input "c/o [PERSON_NAME]"
drag, startPoint x: 147, startPoint y: 62, endPoint x: 92, endPoint y: 61, distance: 55.3
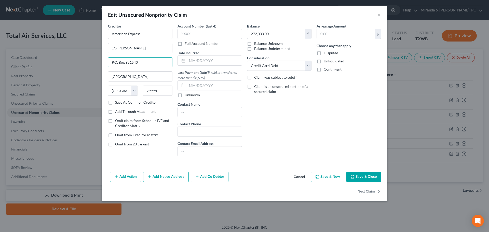
click at [92, 61] on div "Edit Unsecured Nonpriority Claim × Creditor * American Express c/o [PERSON_NAME…" at bounding box center [244, 116] width 489 height 232
type input "[STREET_ADDRESS]"
click at [155, 91] on input "79998" at bounding box center [158, 91] width 30 height 10
type input "77040"
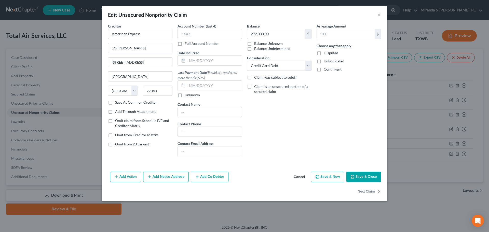
click at [307, 127] on div "Balance 272,000.00 $ Balance Unknown Balance Undetermined 272,000.00 $ Balance …" at bounding box center [280, 91] width 70 height 137
type input "[GEOGRAPHIC_DATA]"
click at [364, 177] on button "Save & Close" at bounding box center [364, 177] width 35 height 11
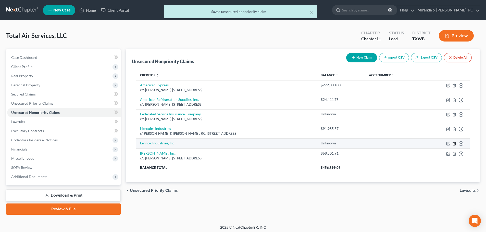
click at [455, 144] on icon "button" at bounding box center [454, 143] width 2 height 3
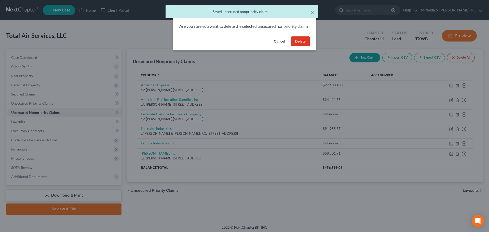
click at [304, 47] on button "Delete" at bounding box center [300, 41] width 19 height 10
